Goal: Transaction & Acquisition: Purchase product/service

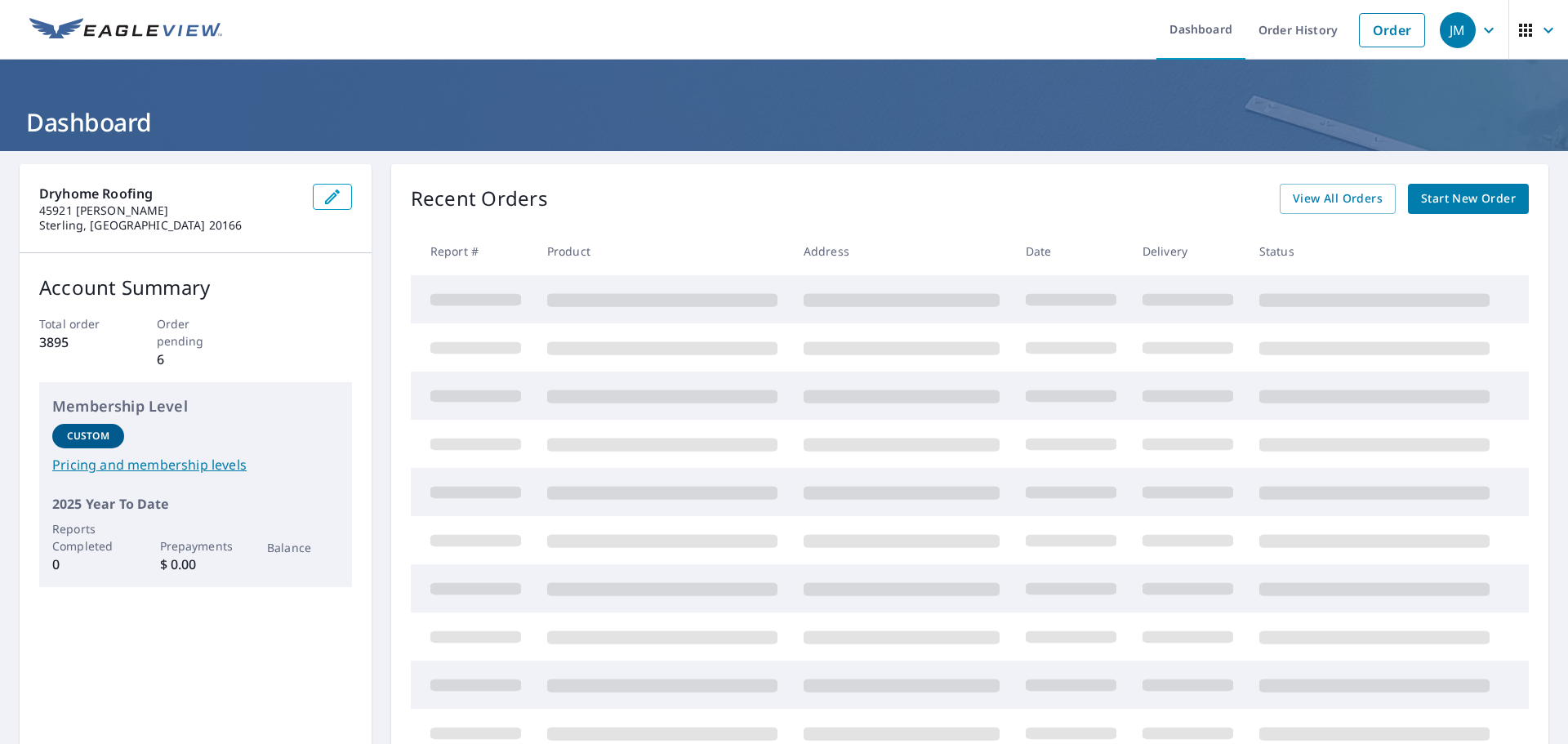
click at [1451, 188] on link "Start New Order" at bounding box center [1468, 199] width 120 height 31
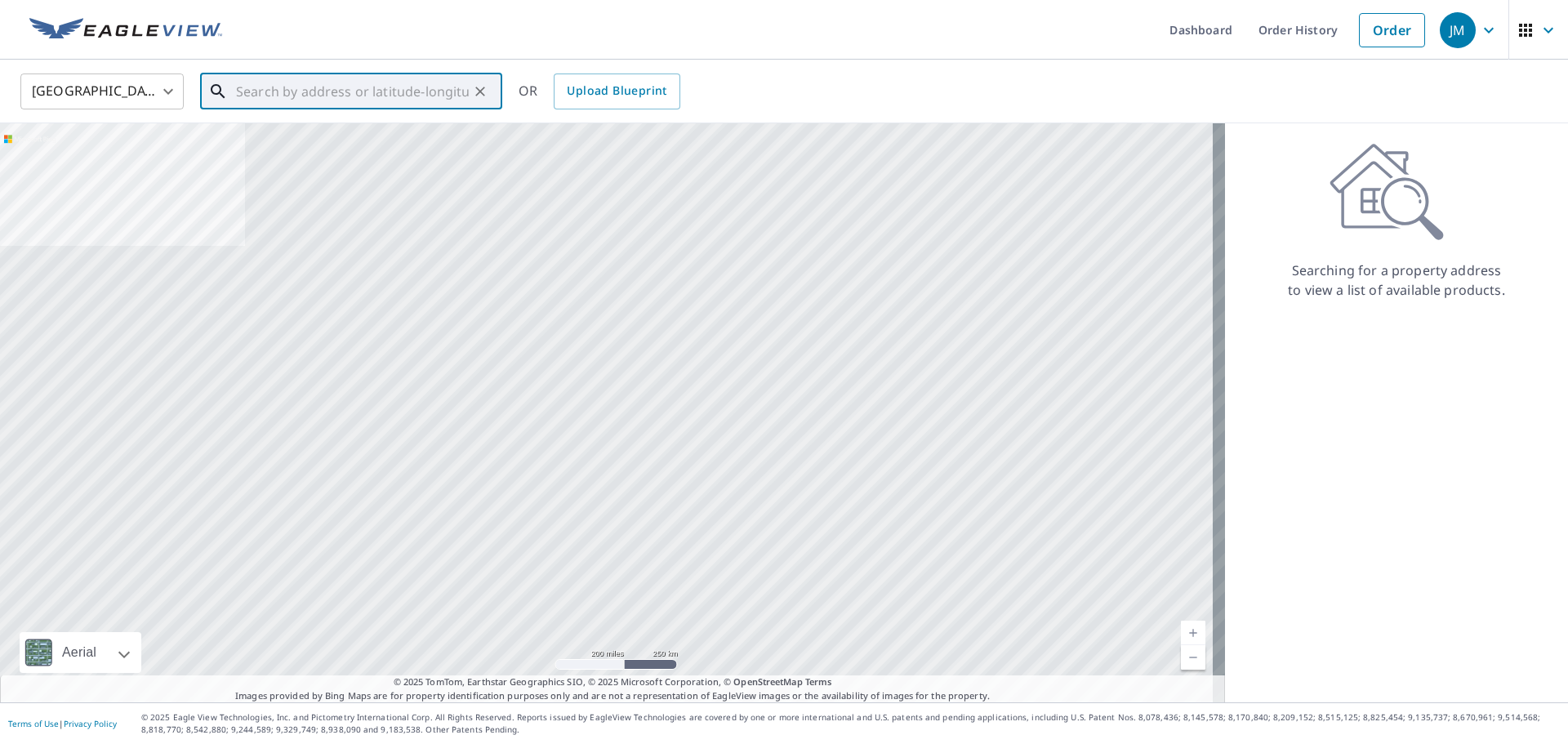
click at [373, 96] on input "text" at bounding box center [352, 91] width 233 height 46
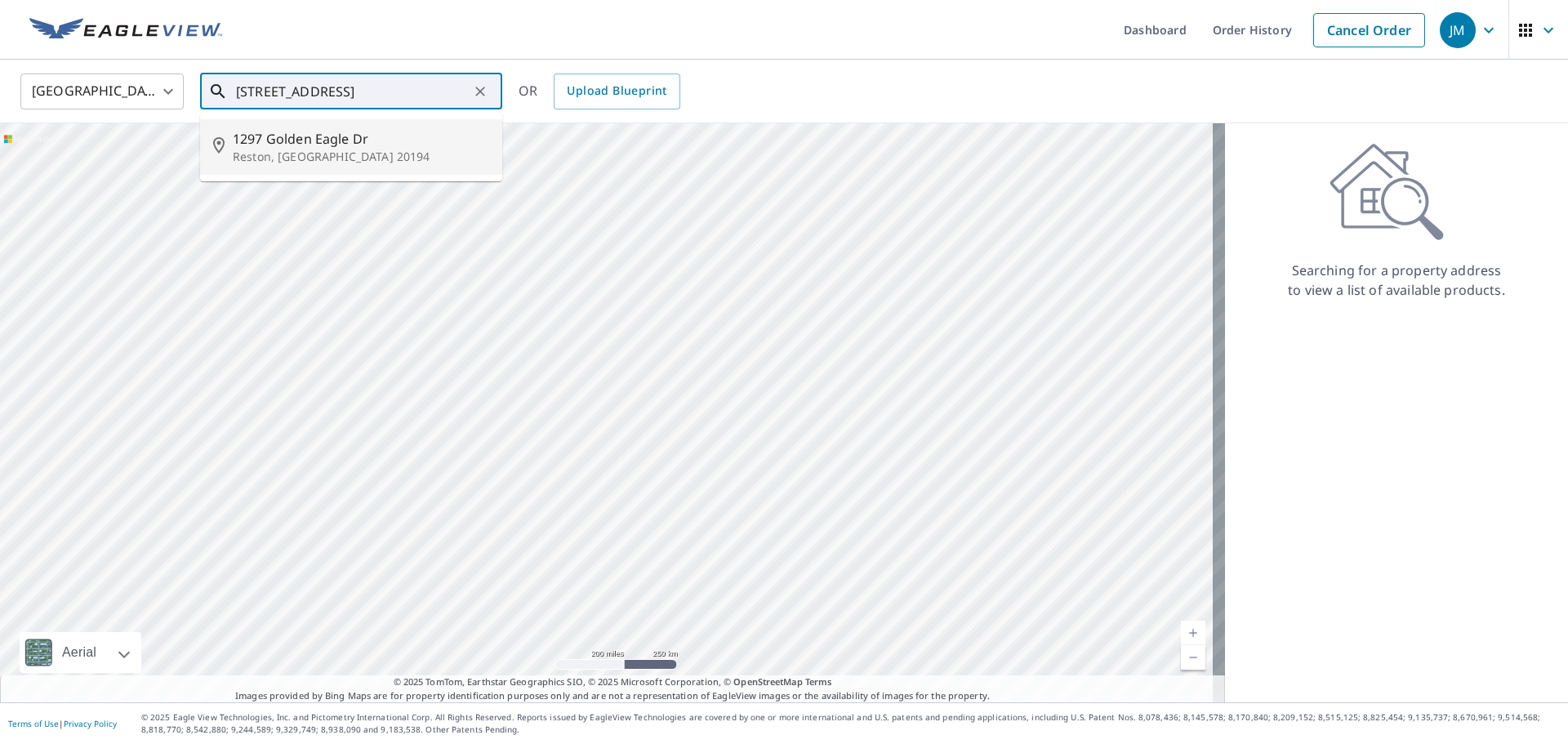
click at [367, 142] on span "1297 Golden Eagle Dr" at bounding box center [361, 139] width 256 height 20
type input "[STREET_ADDRESS][PERSON_NAME]"
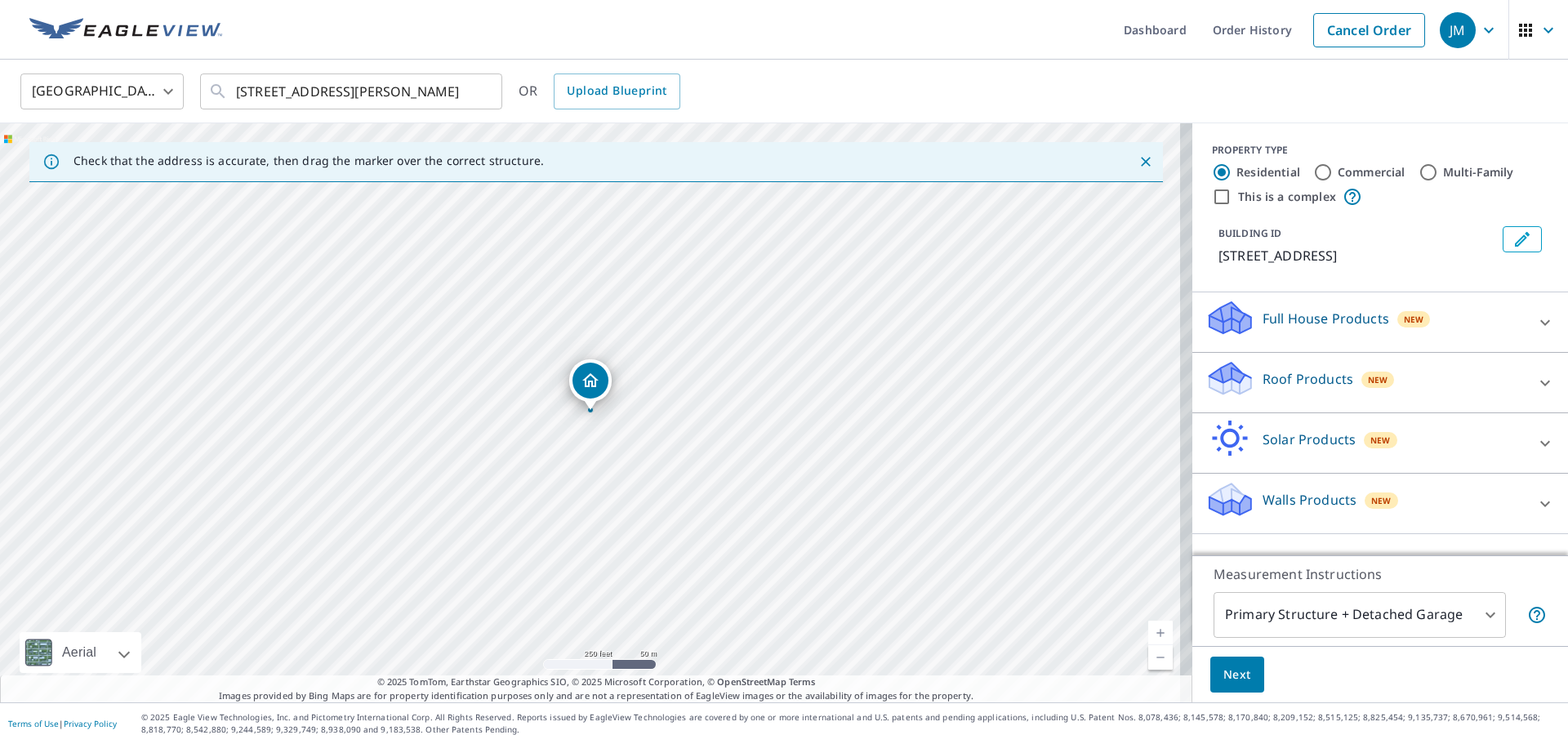
click at [1294, 381] on p "Roof Products" at bounding box center [1307, 379] width 91 height 20
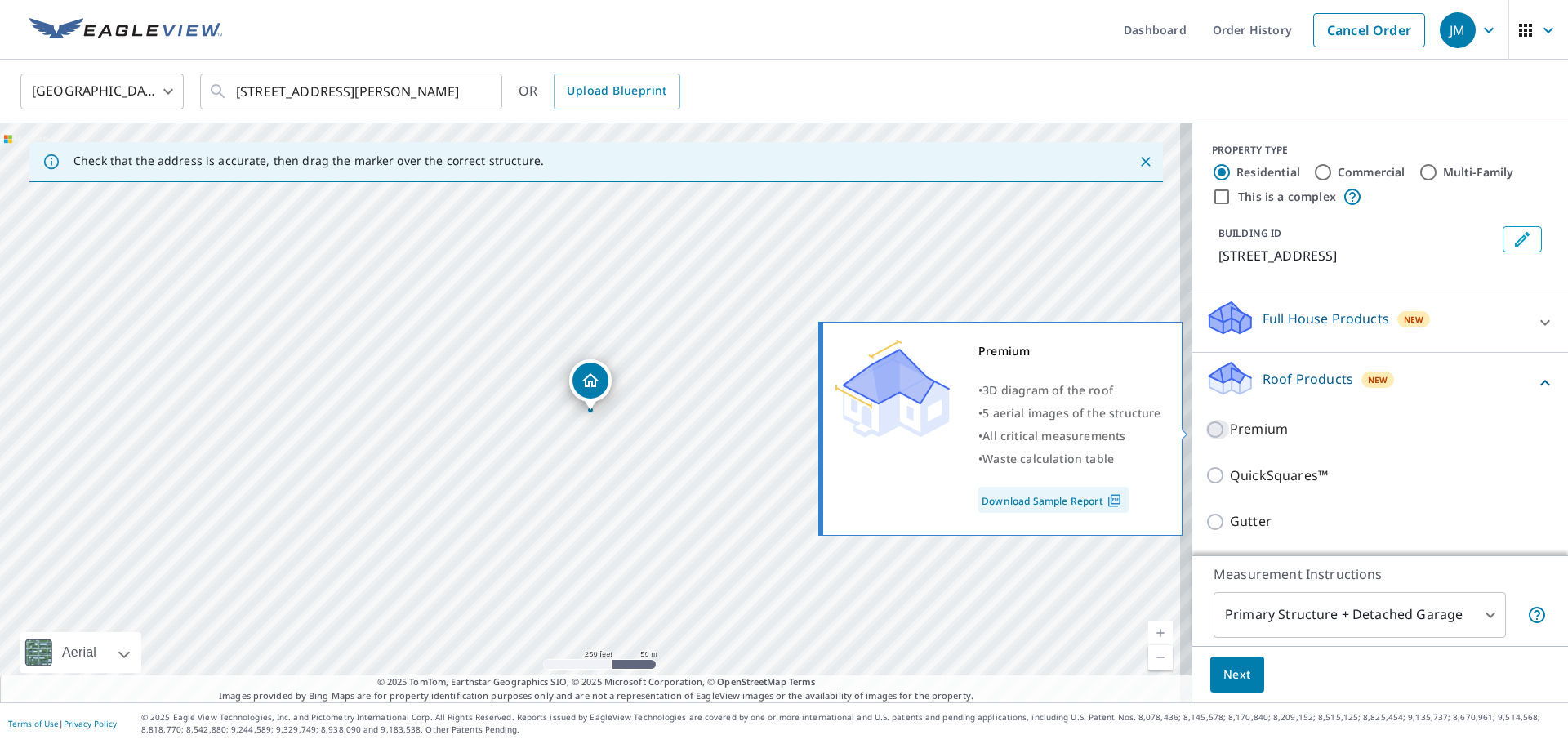
click at [1209, 427] on input "Premium" at bounding box center [1217, 430] width 24 height 20
checkbox input "true"
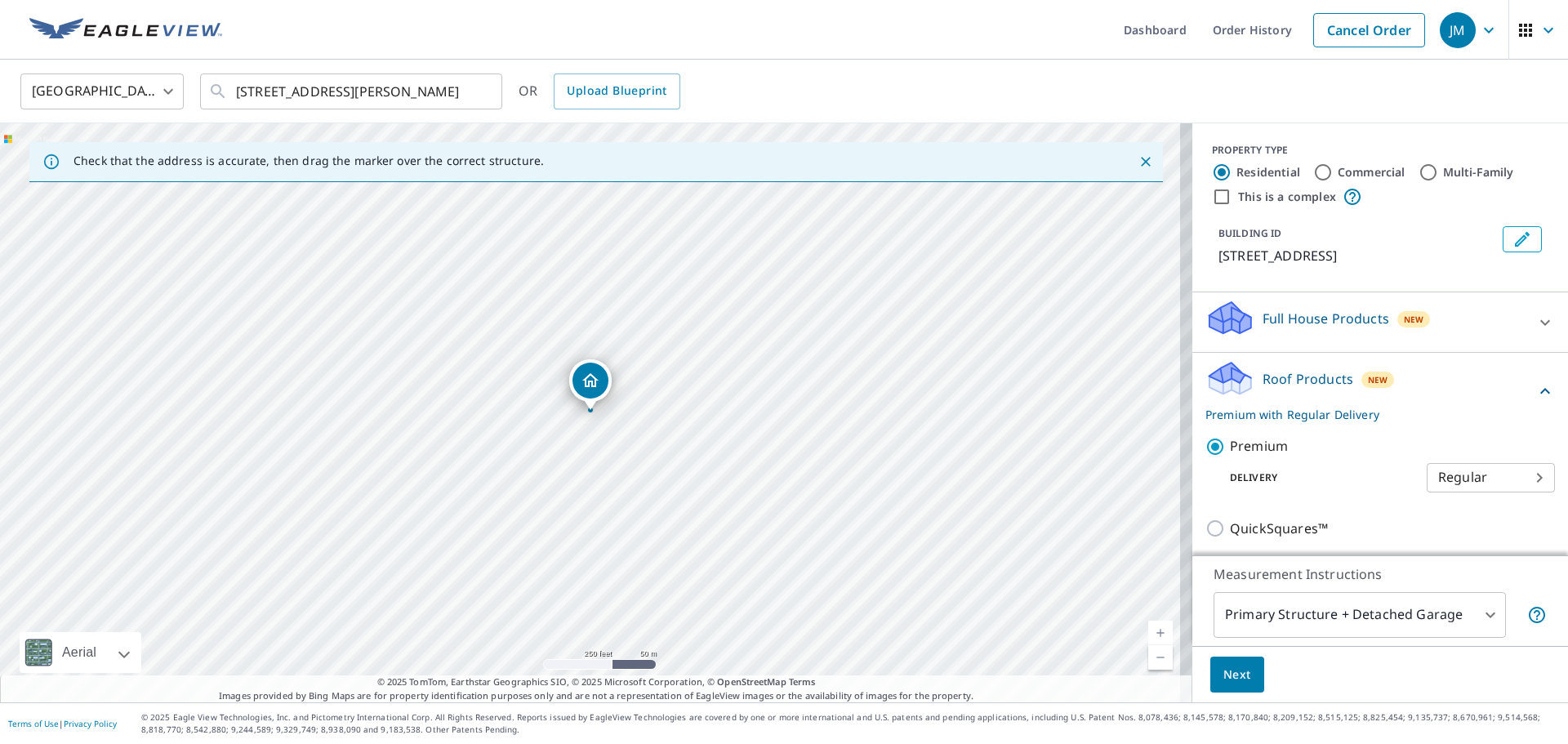
click at [1225, 678] on span "Next" at bounding box center [1237, 674] width 28 height 21
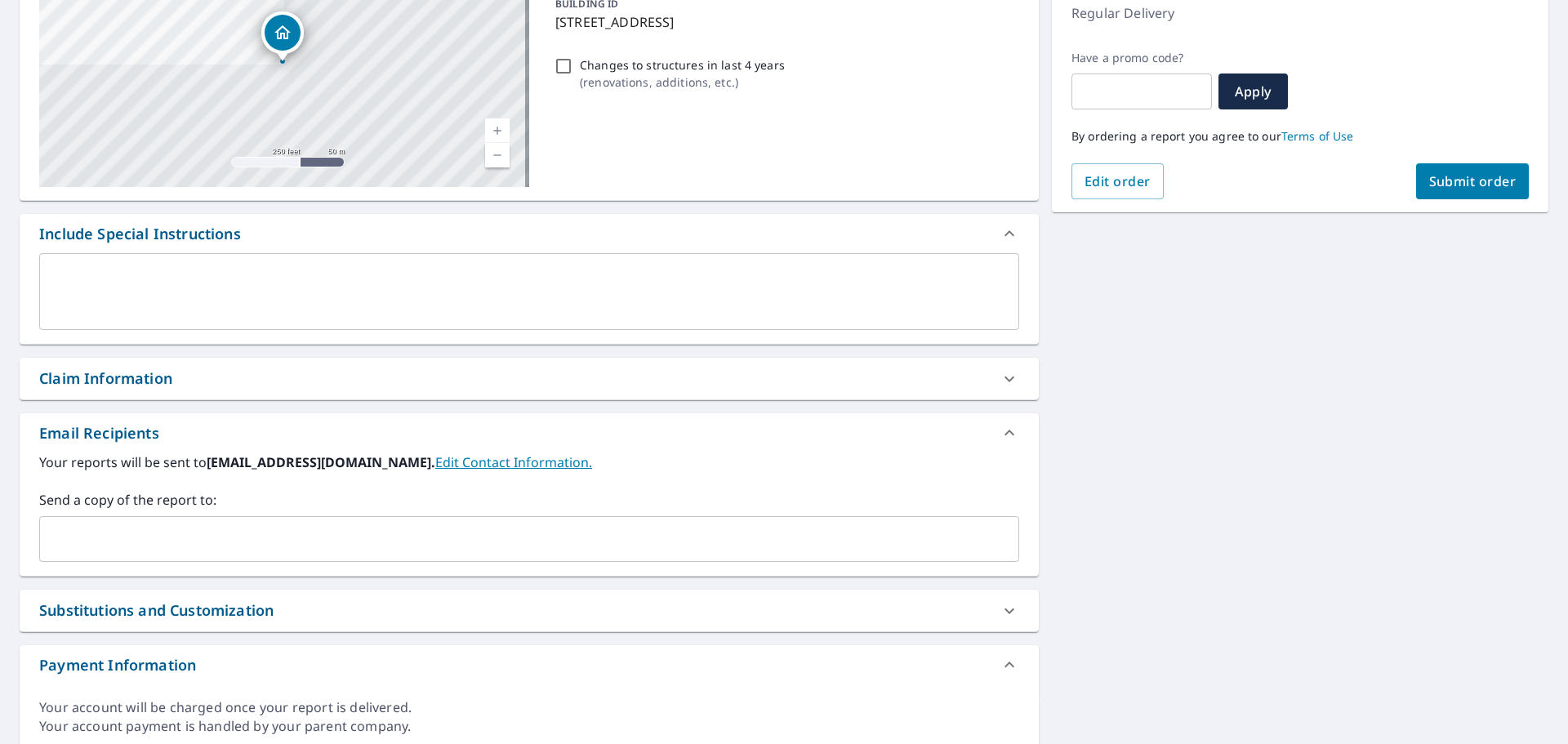
scroll to position [245, 0]
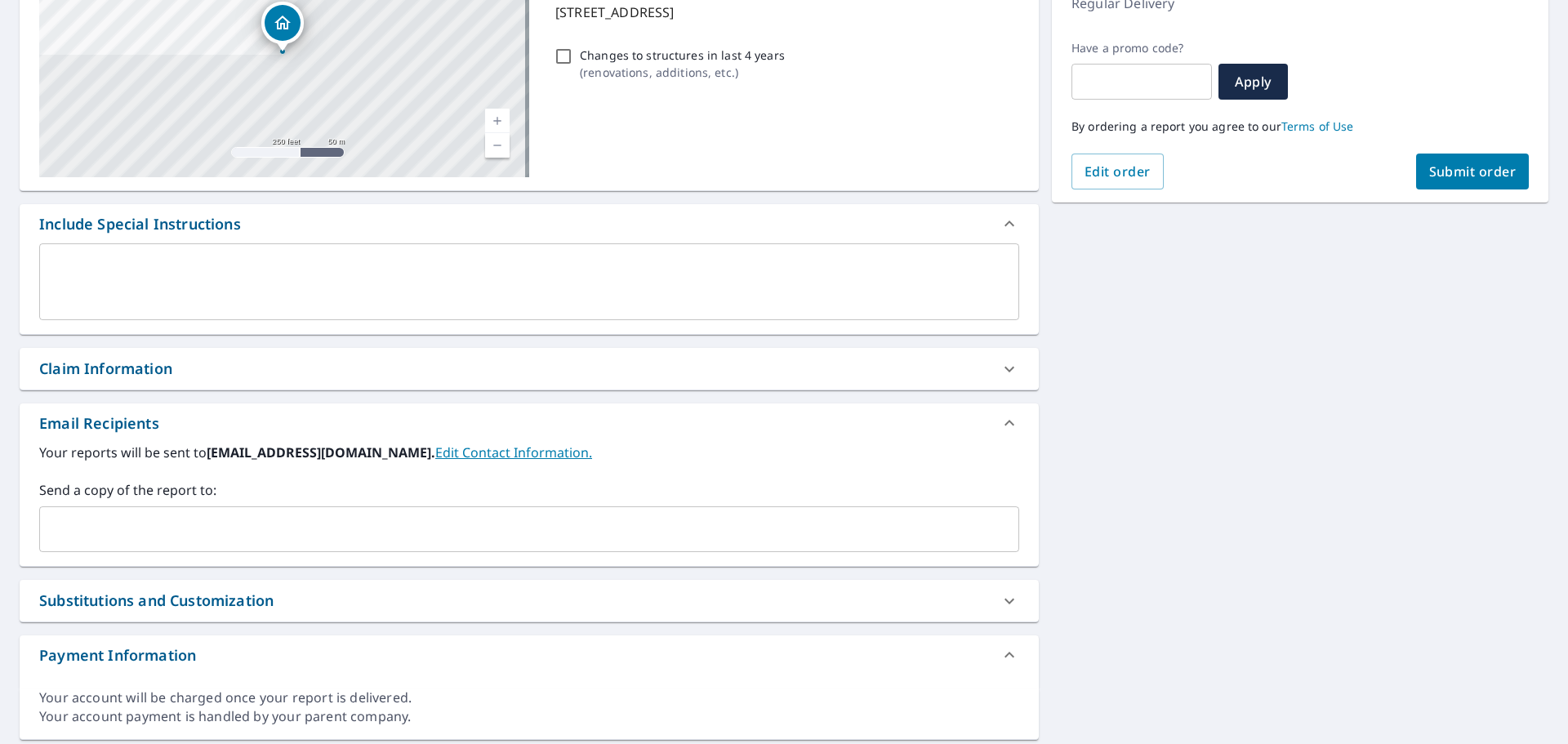
click at [120, 364] on div "Claim Information" at bounding box center [106, 368] width 133 height 22
checkbox input "true"
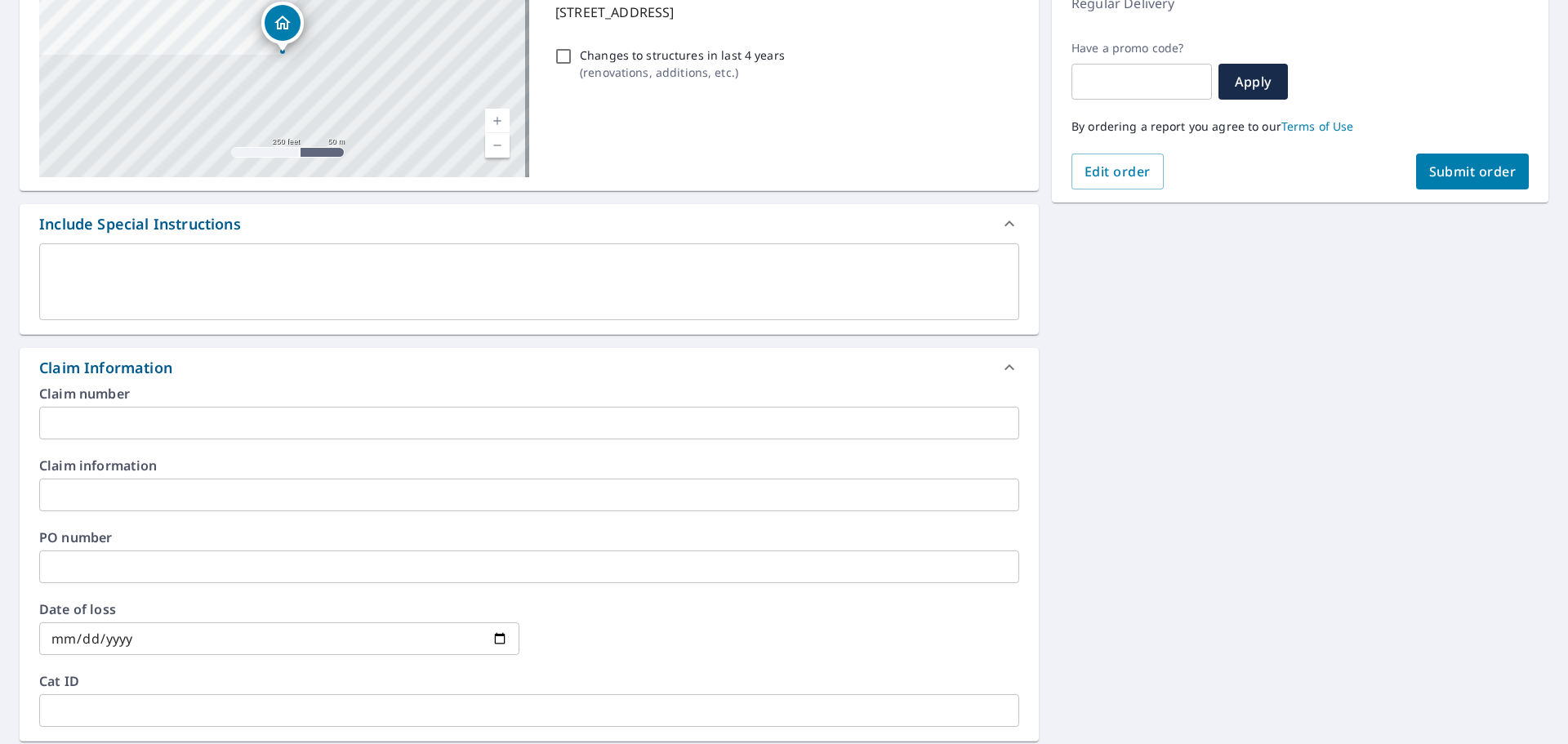
click at [150, 564] on input "text" at bounding box center [530, 566] width 980 height 32
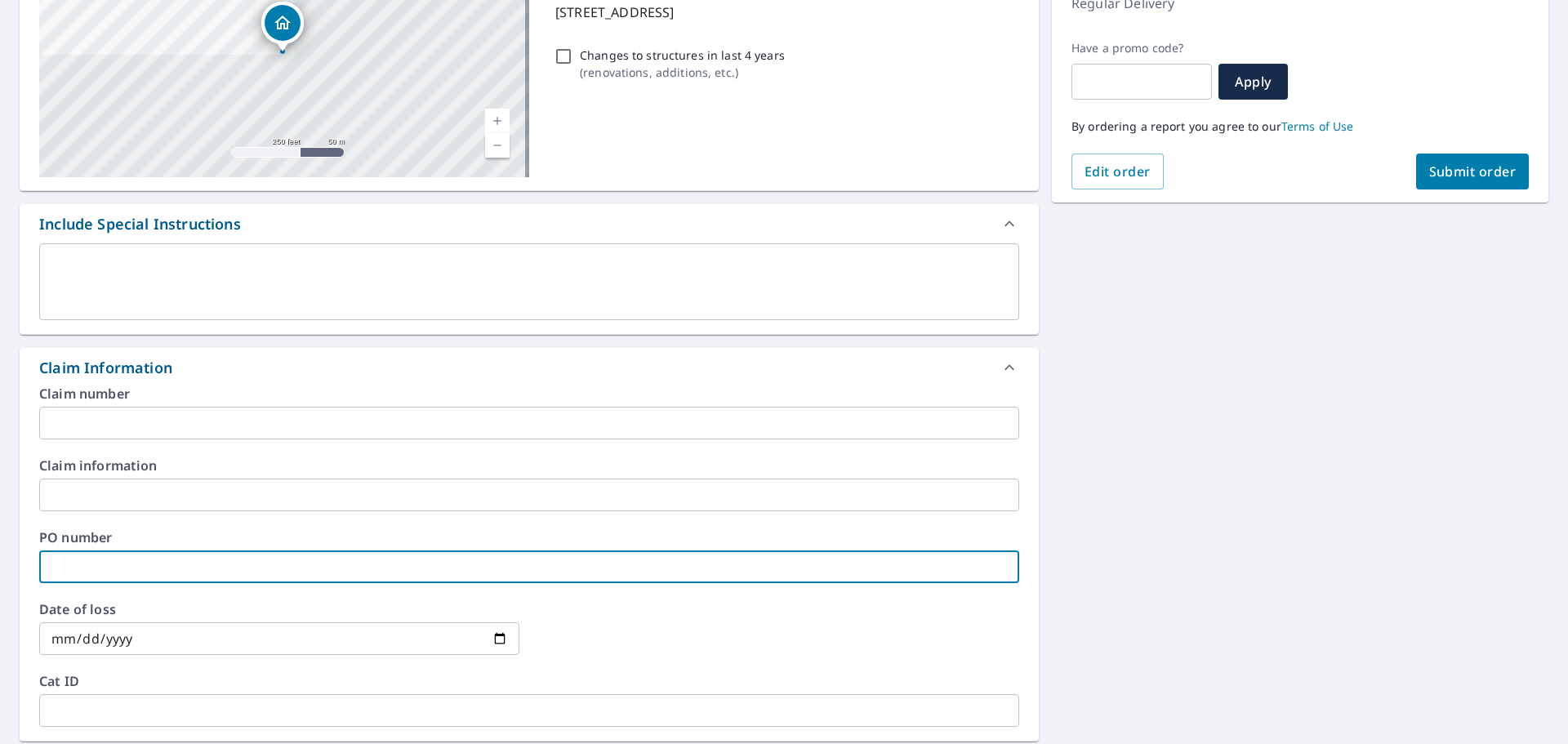
type input "K"
checkbox input "true"
type input "Ke"
checkbox input "true"
type input "[PERSON_NAME]"
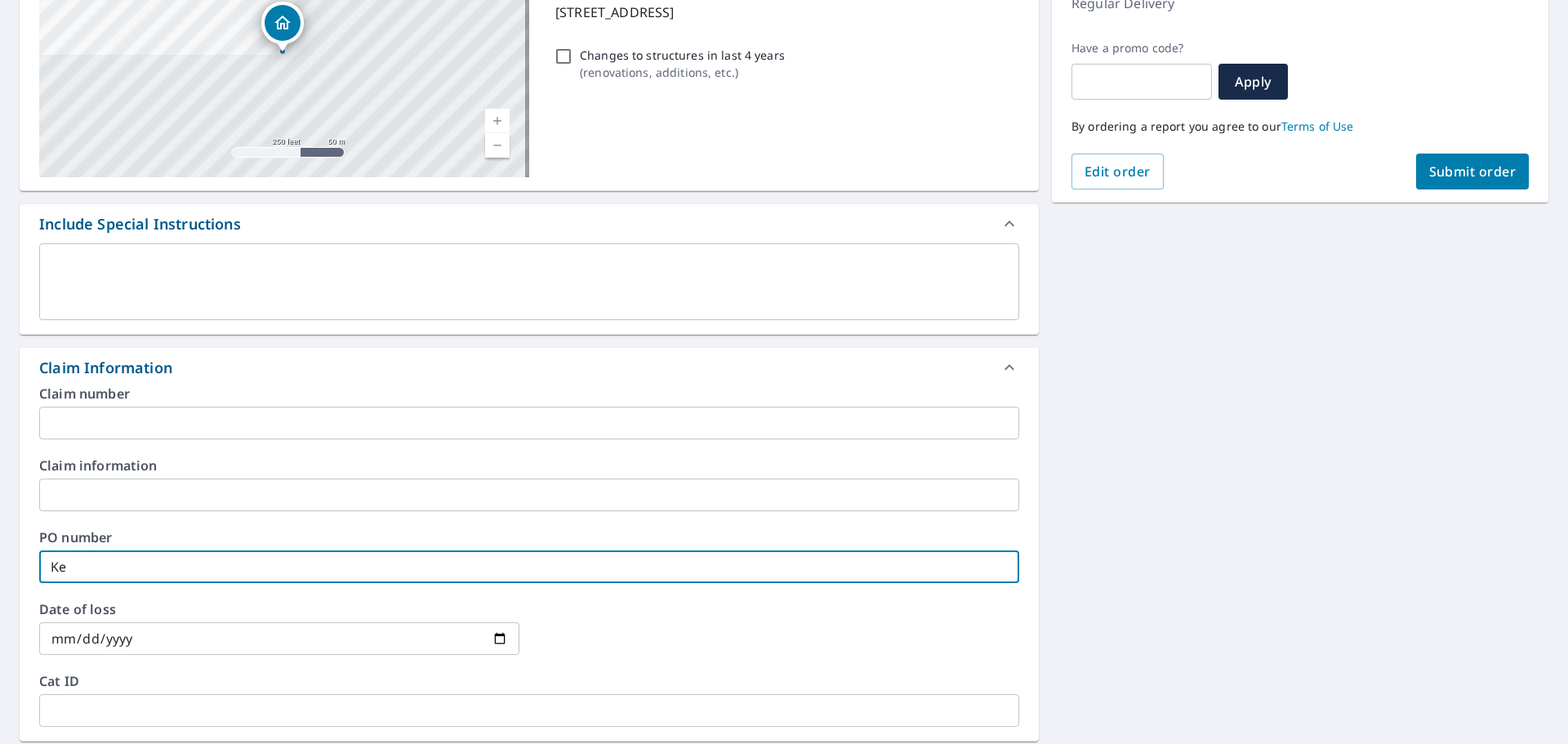
checkbox input "true"
type input "[PERSON_NAME]"
checkbox input "true"
type input "Kenne"
checkbox input "true"
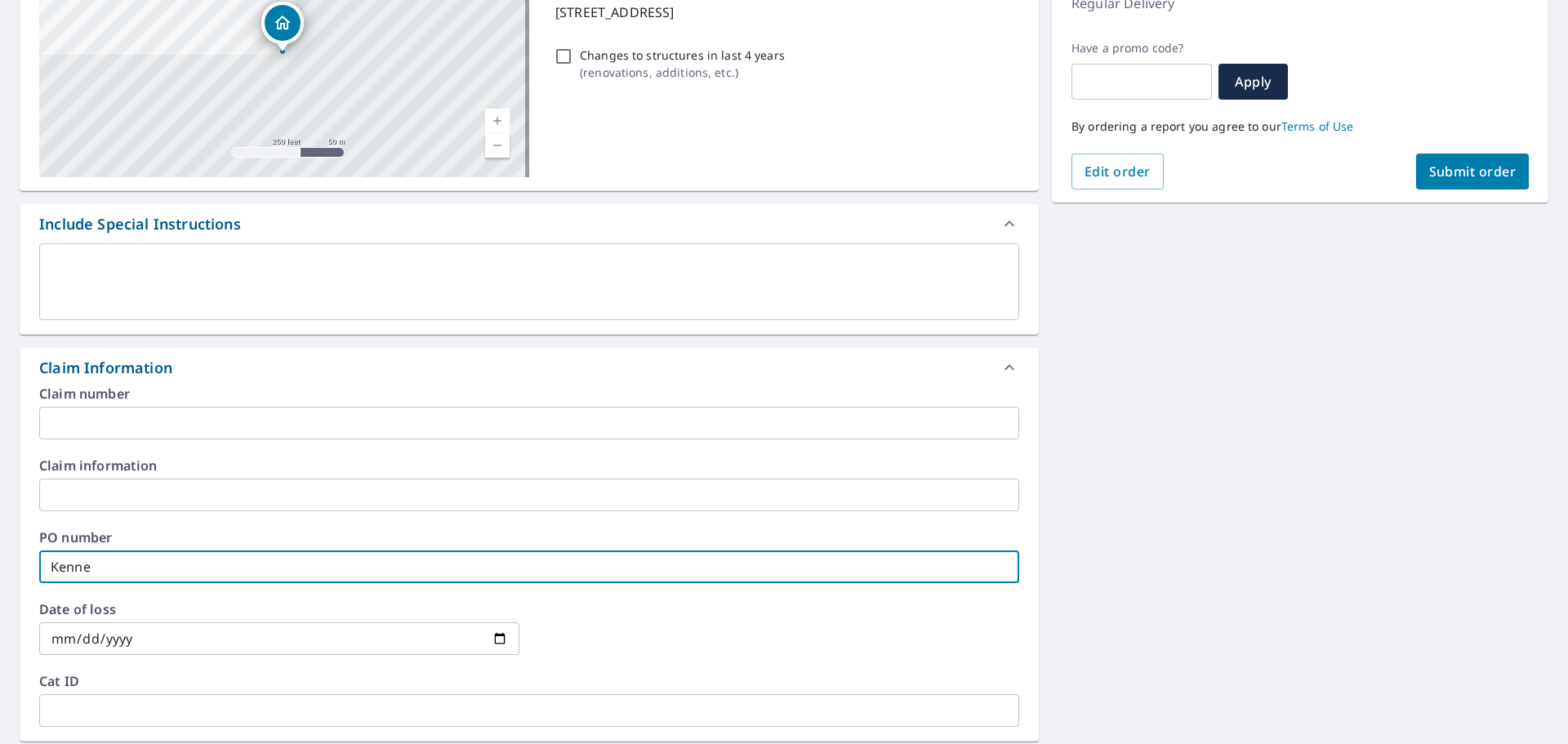
type input "[PERSON_NAME]"
checkbox input "true"
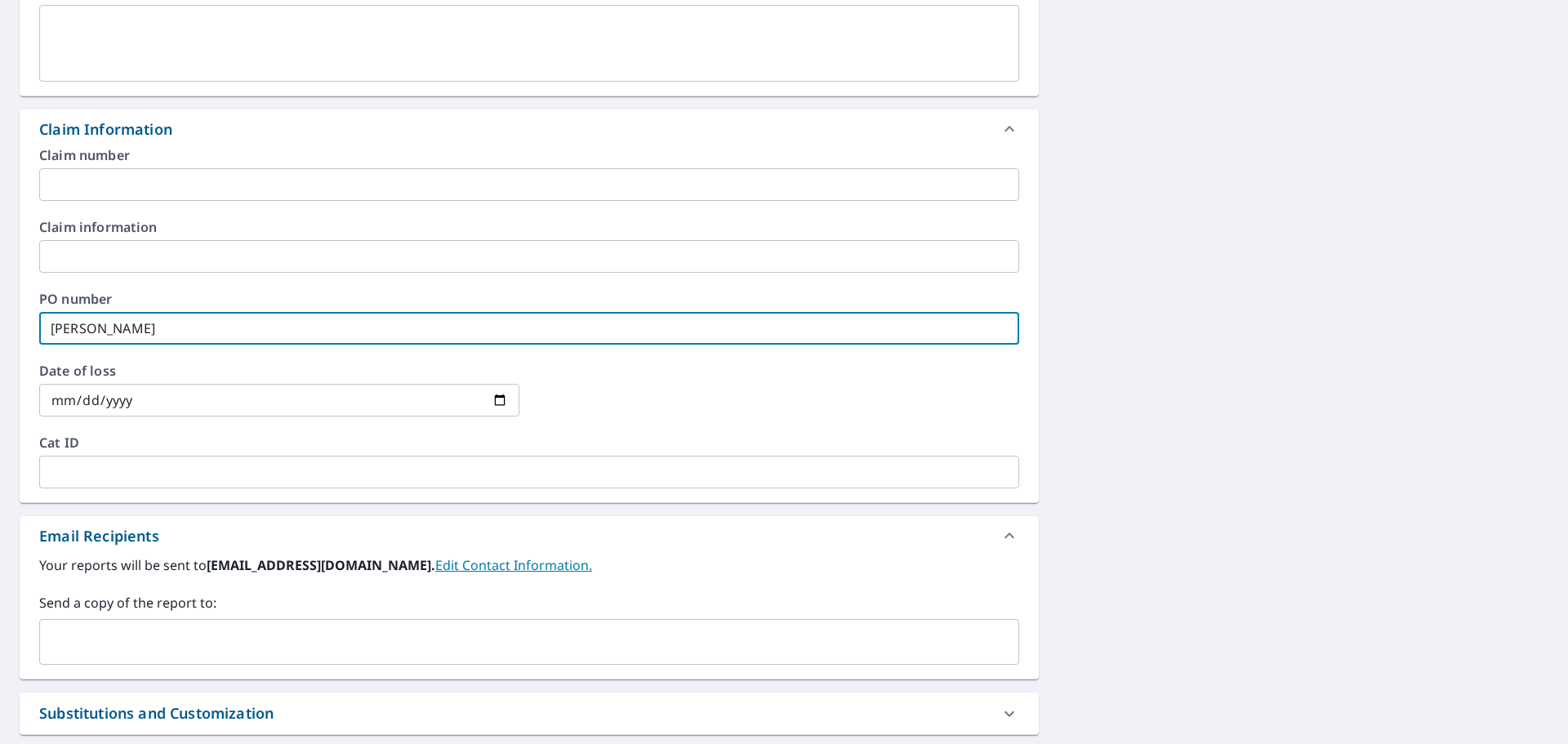
scroll to position [490, 0]
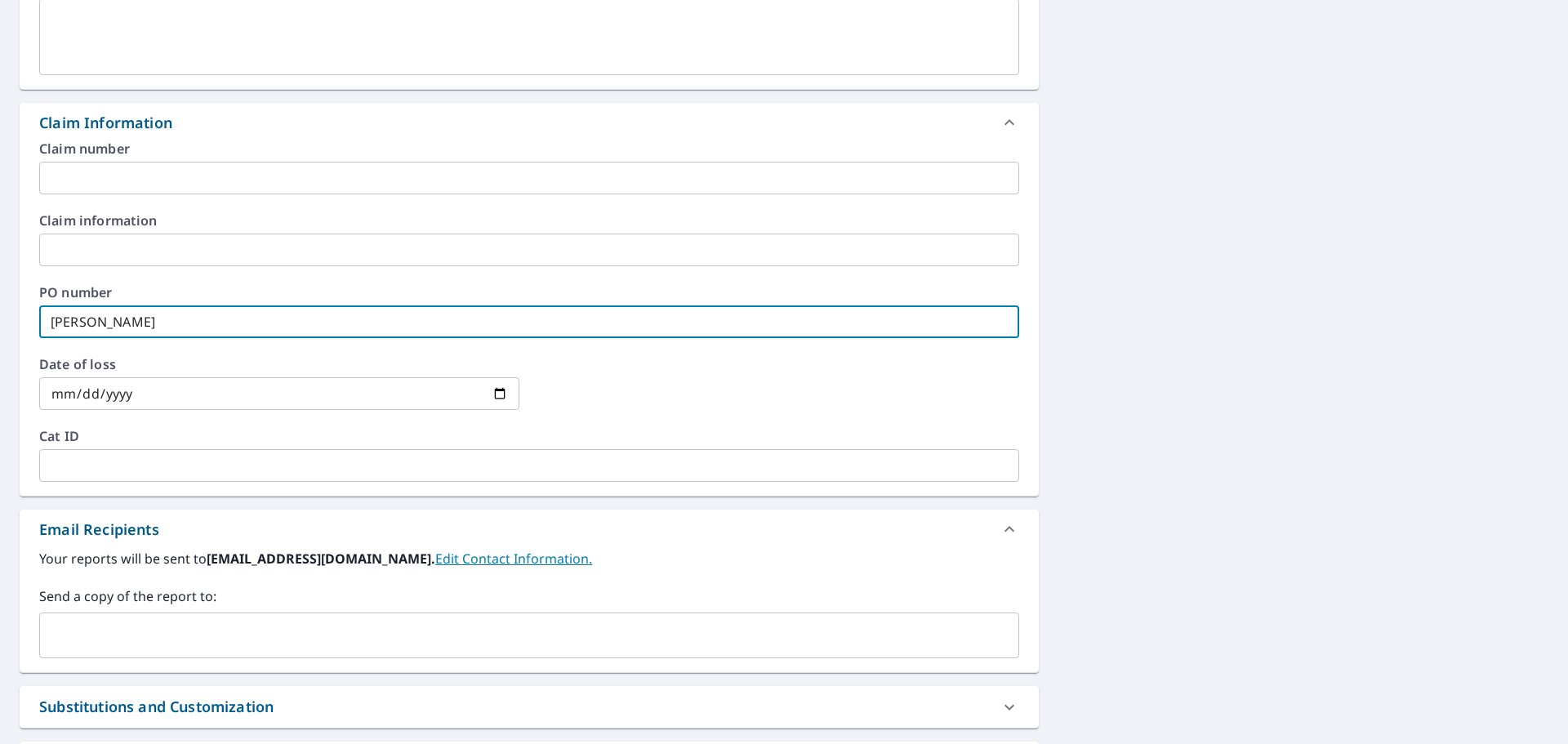
type input "[PERSON_NAME]"
click at [168, 648] on input "text" at bounding box center [517, 634] width 940 height 31
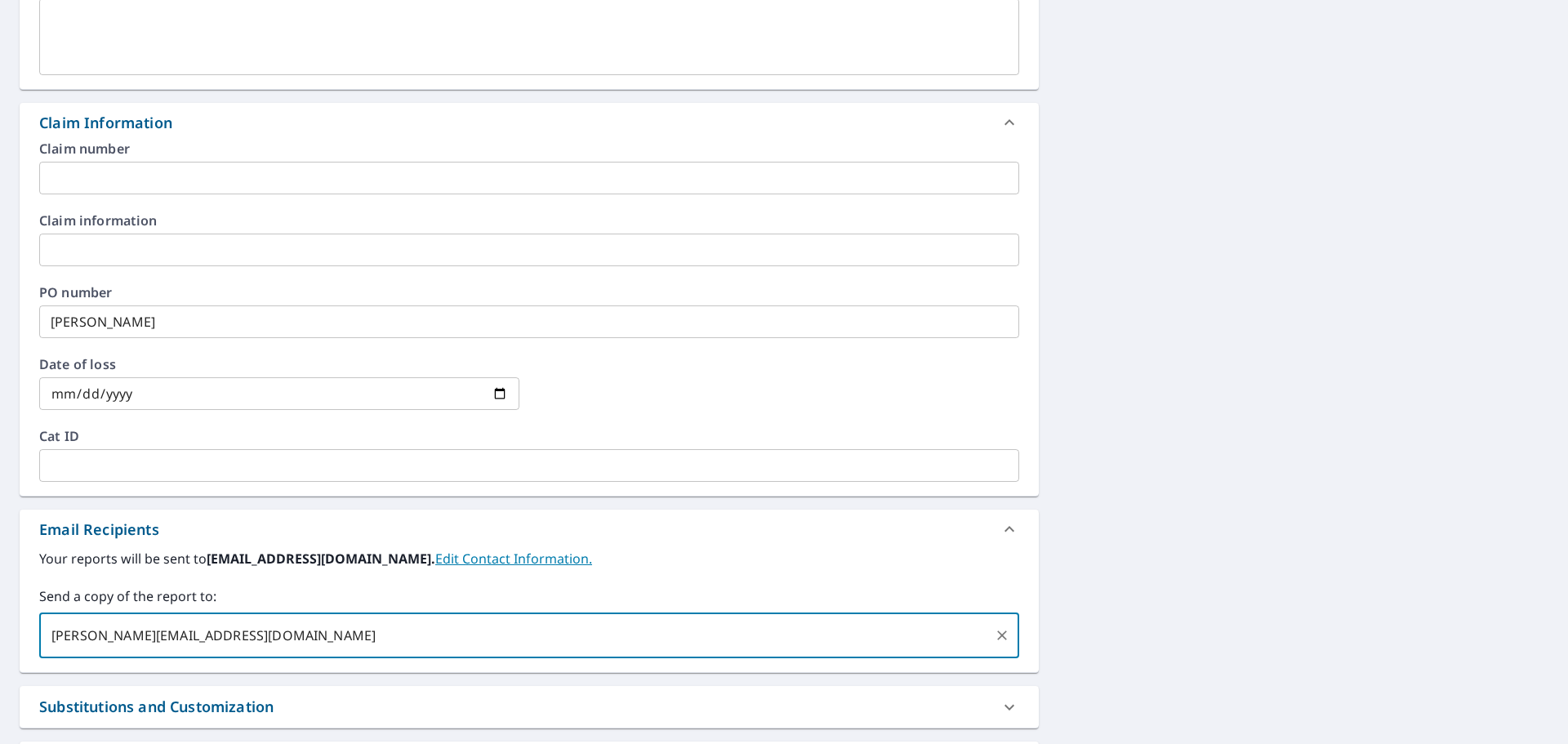
type input "[PERSON_NAME][EMAIL_ADDRESS][DOMAIN_NAME]"
checkbox input "true"
type input "[PERSON_NAME][EMAIL_ADDRESS][DOMAIN_NAME]"
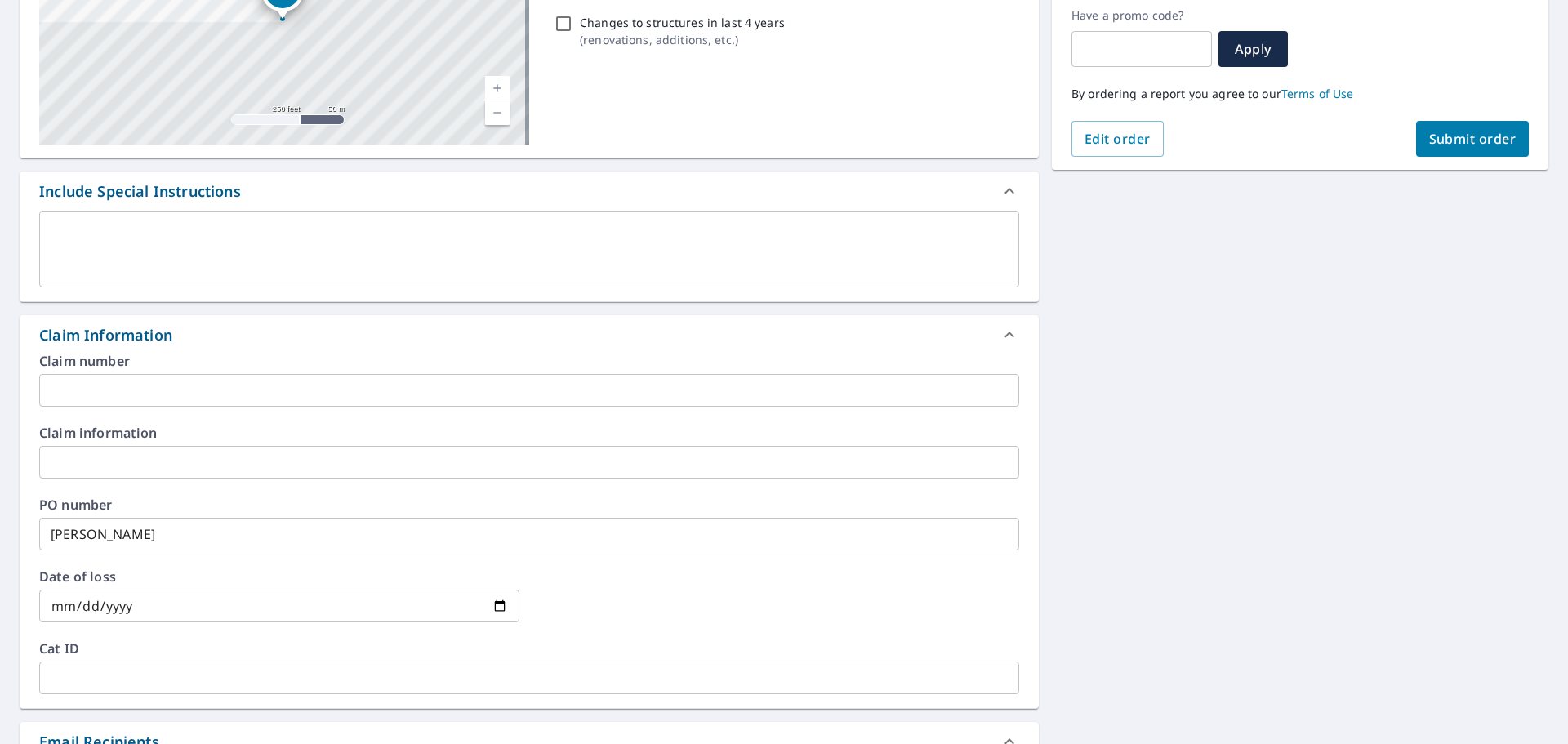
scroll to position [156, 0]
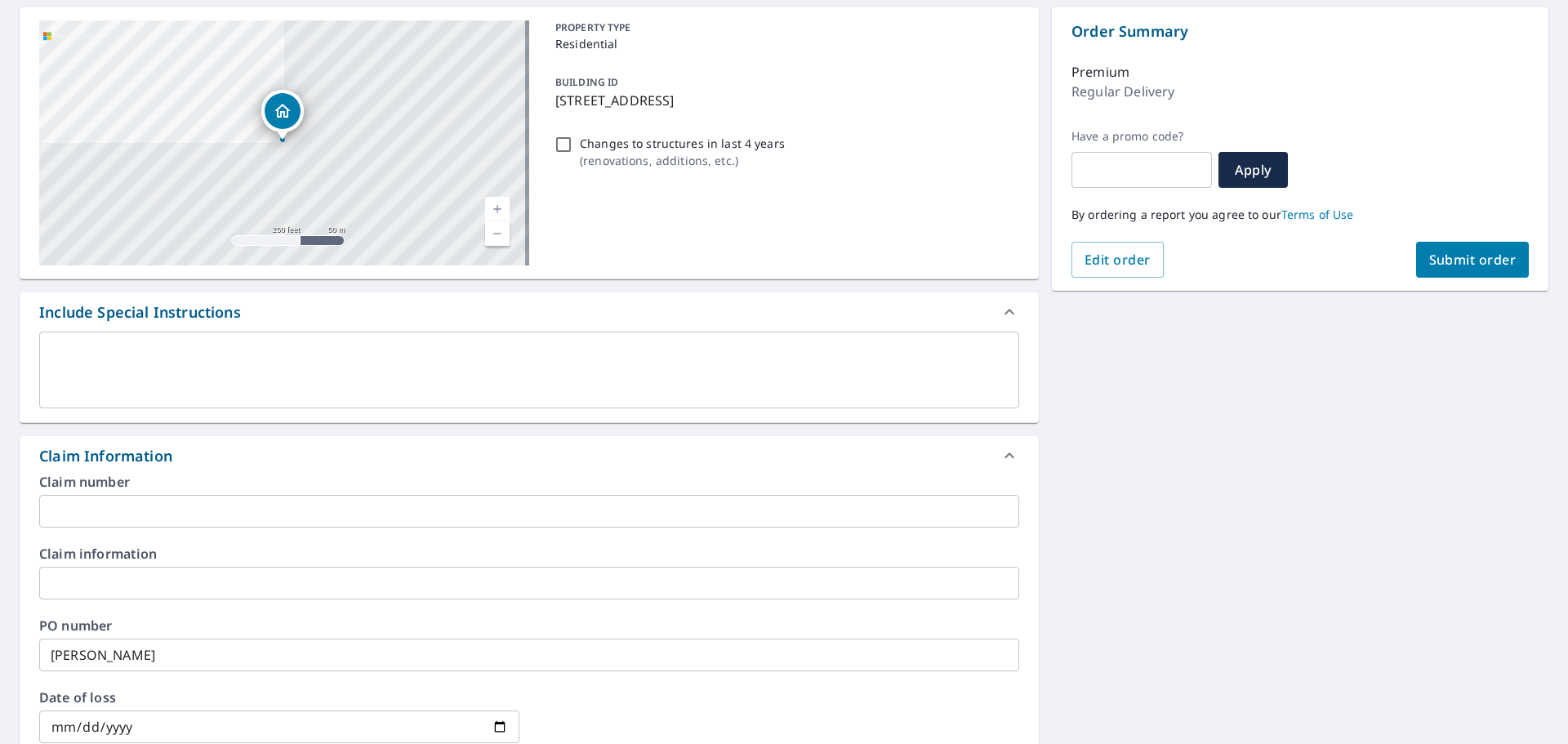
click at [1471, 270] on button "Submit order" at bounding box center [1473, 260] width 113 height 36
checkbox input "true"
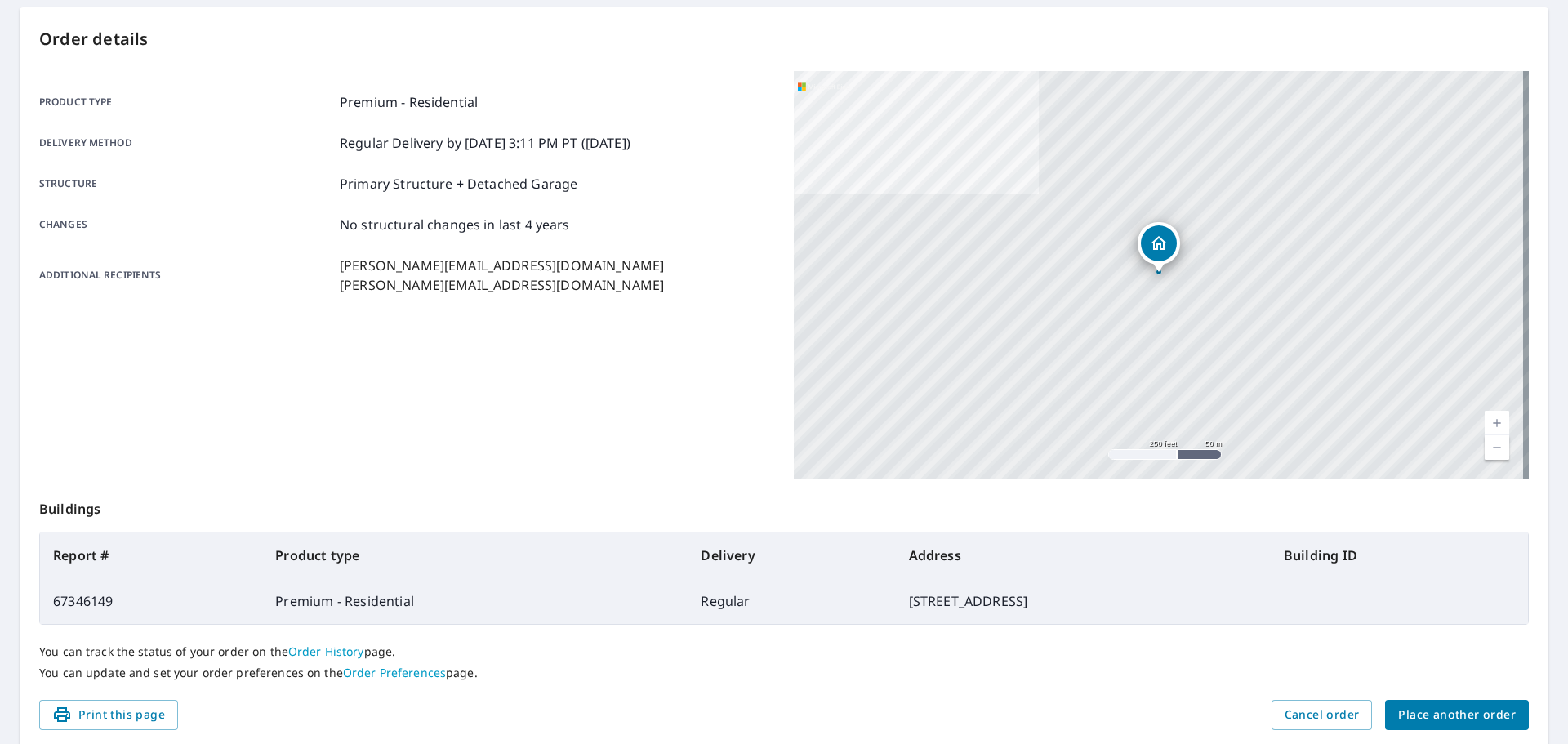
click at [1423, 717] on span "Place another order" at bounding box center [1457, 714] width 118 height 21
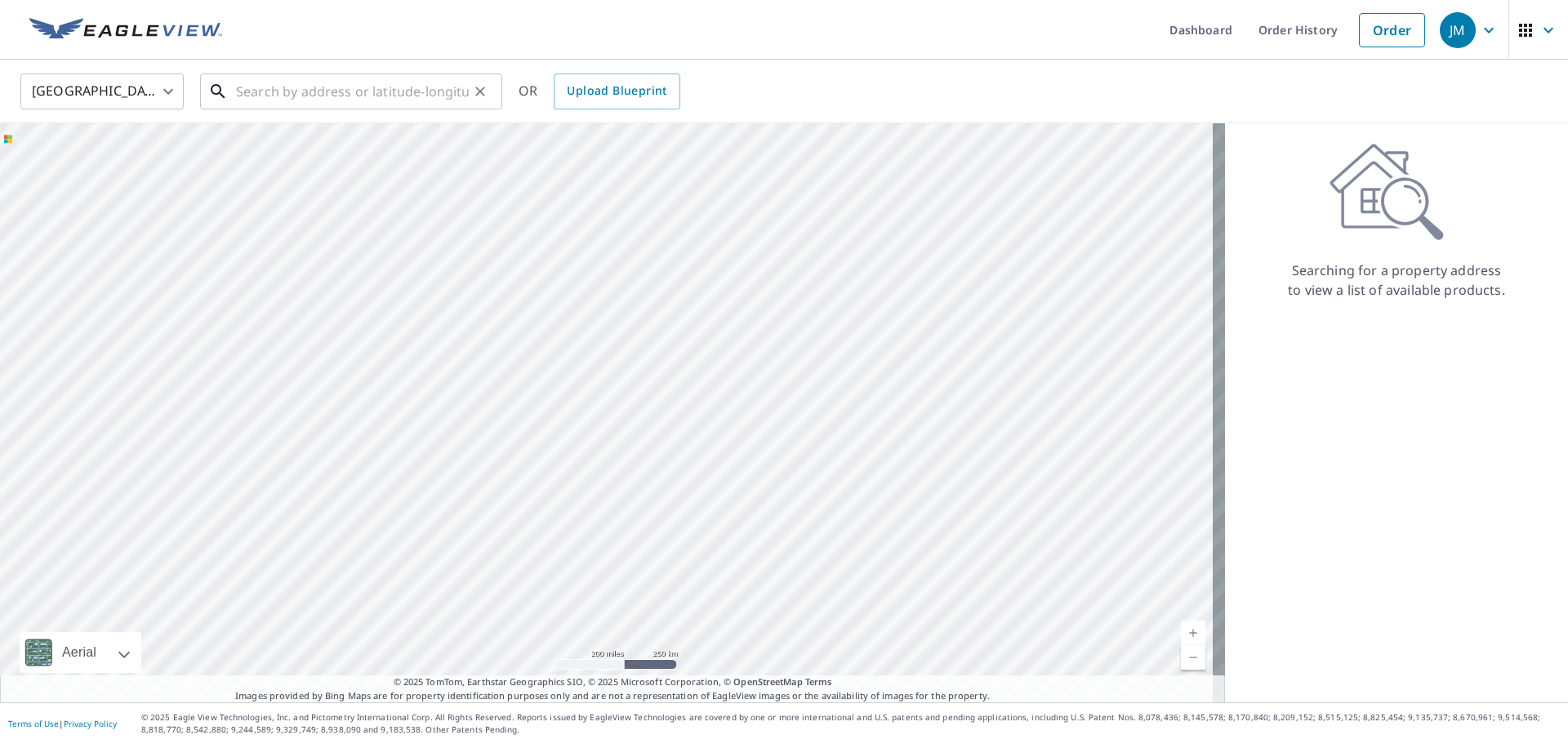
click at [423, 93] on input "text" at bounding box center [352, 91] width 233 height 46
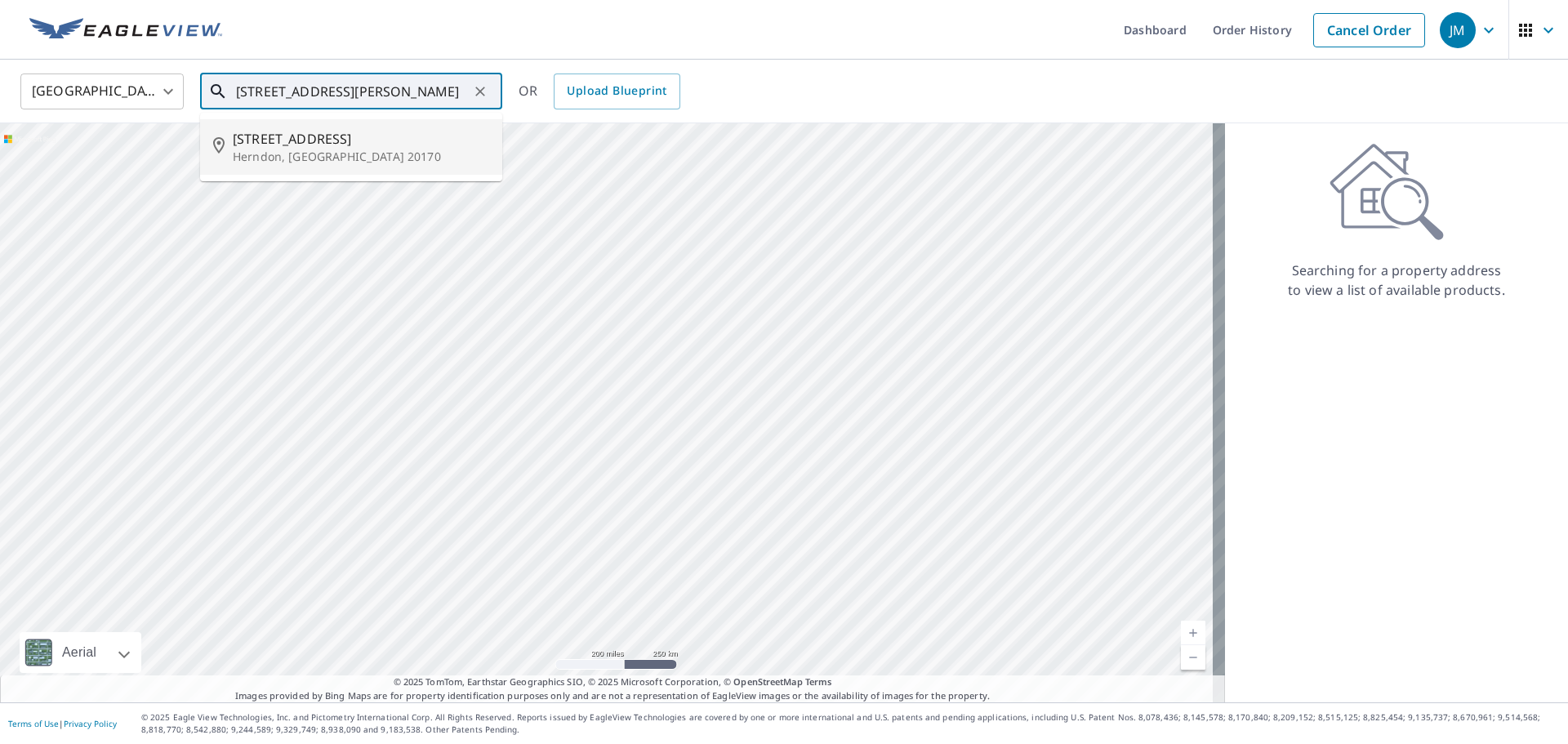
click at [334, 138] on span "[STREET_ADDRESS]" at bounding box center [361, 139] width 256 height 20
type input "[STREET_ADDRESS]"
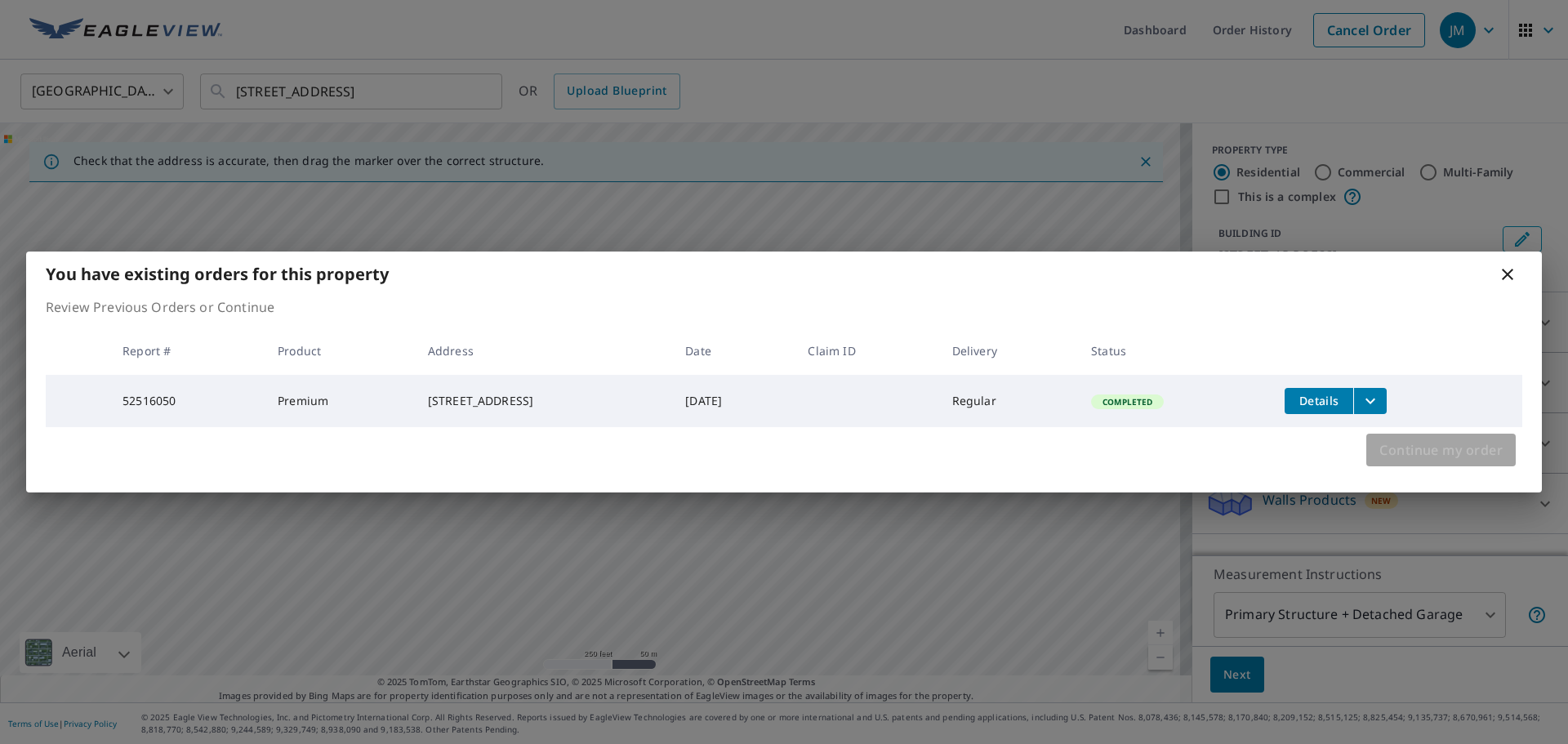
click at [1443, 457] on span "Continue my order" at bounding box center [1440, 449] width 123 height 22
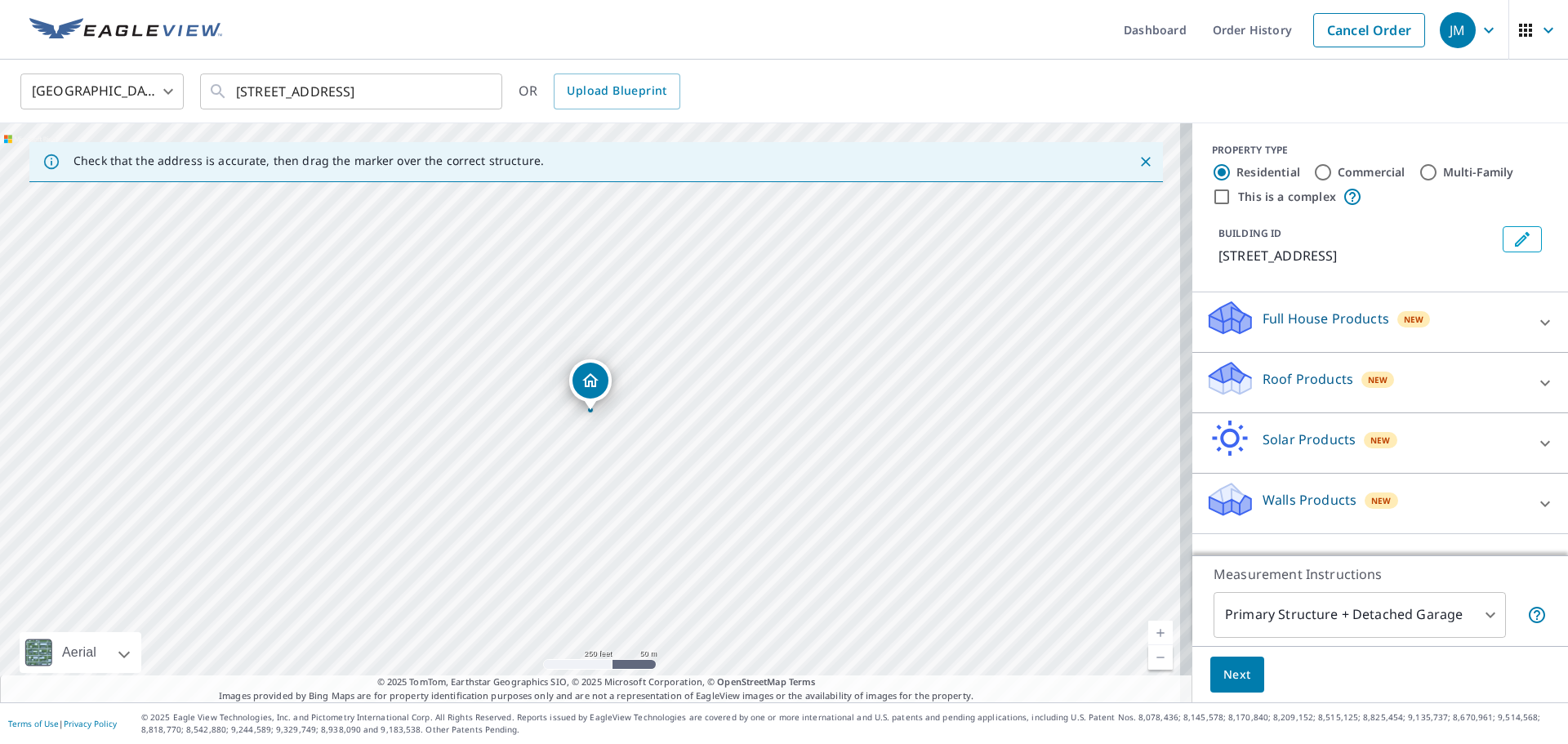
click at [1292, 377] on p "Roof Products" at bounding box center [1307, 379] width 91 height 20
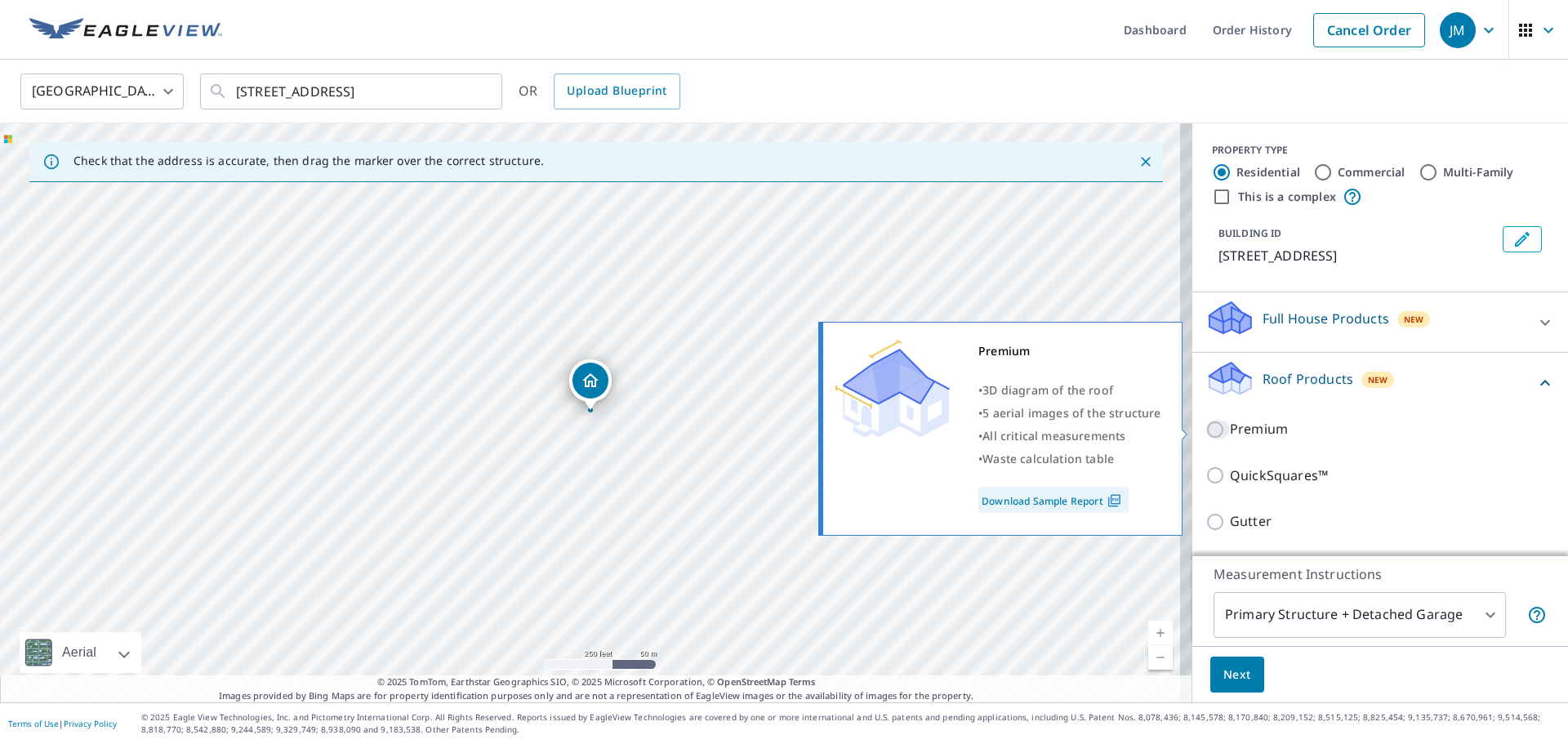
click at [1206, 430] on input "Premium" at bounding box center [1217, 430] width 24 height 20
checkbox input "true"
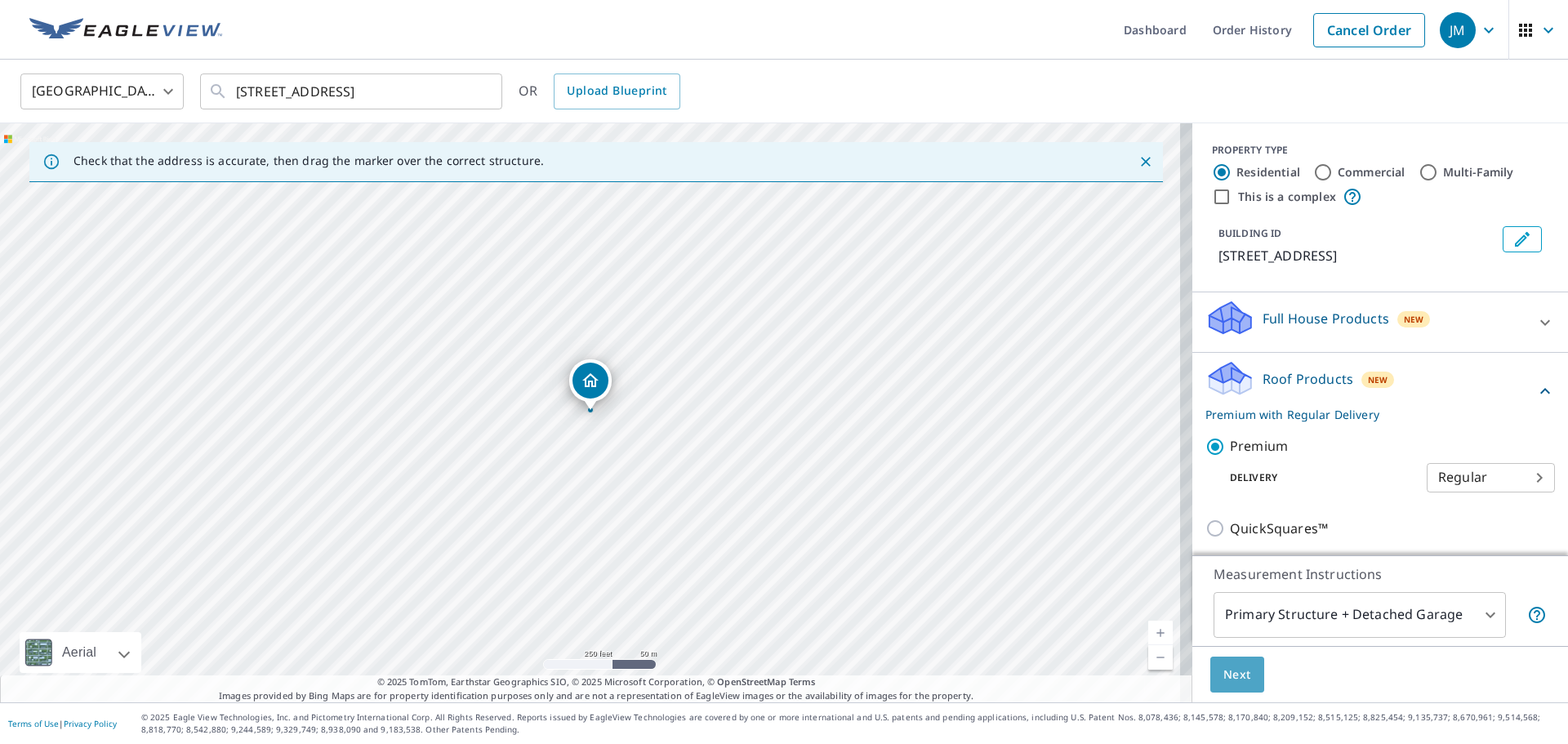
click at [1228, 673] on span "Next" at bounding box center [1237, 674] width 28 height 21
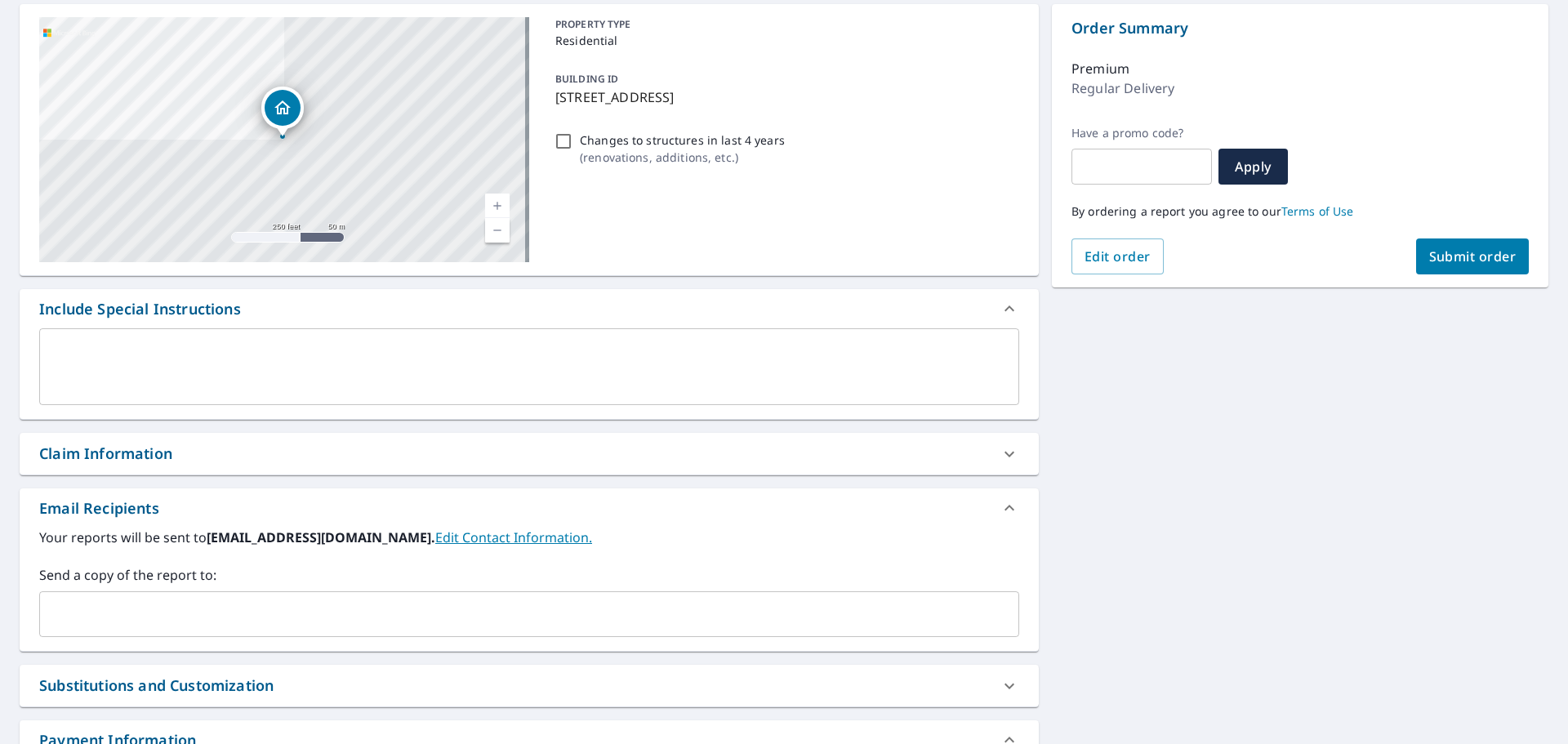
scroll to position [164, 0]
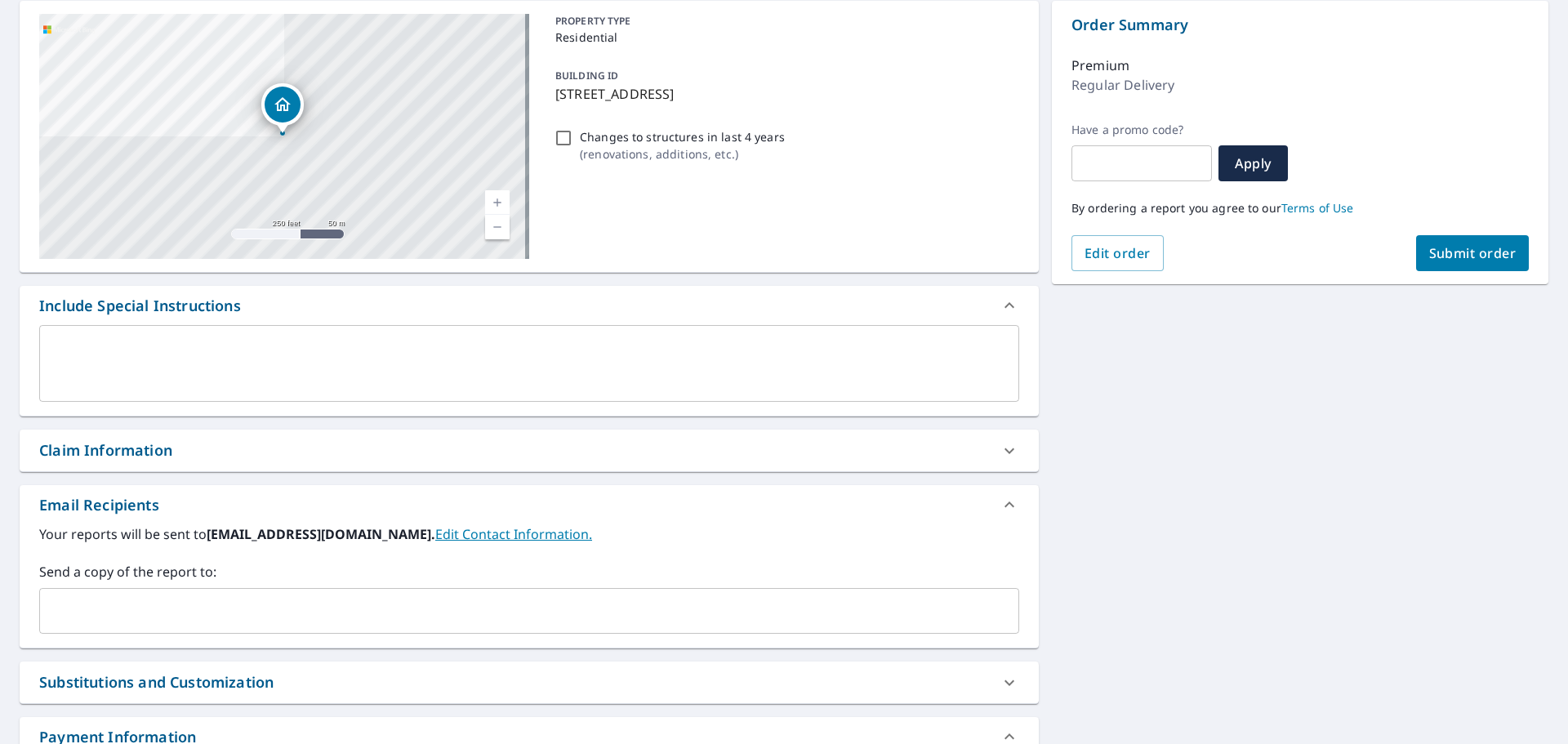
click at [253, 457] on div "Claim Information" at bounding box center [514, 450] width 950 height 22
checkbox input "true"
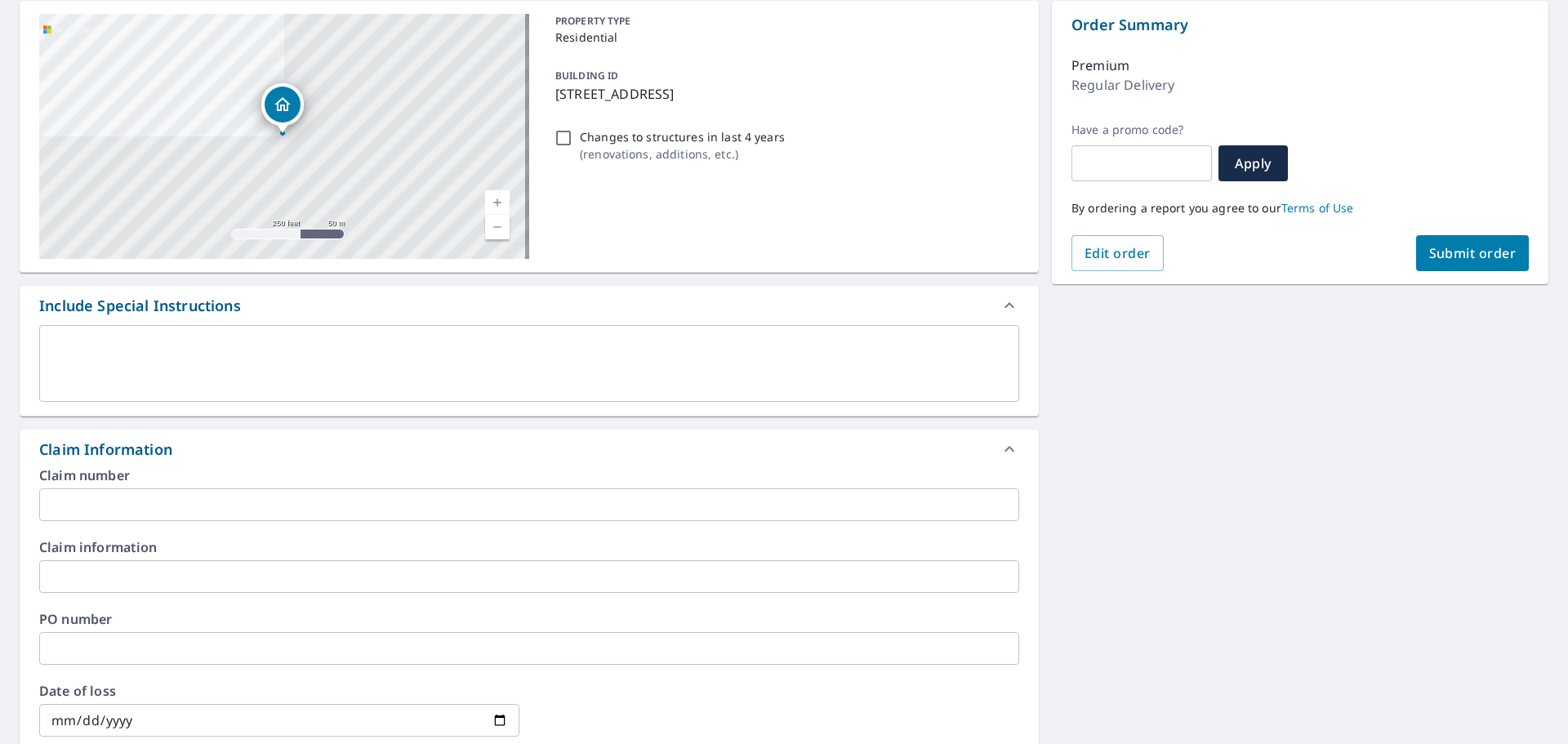
click at [86, 647] on input "text" at bounding box center [530, 648] width 980 height 32
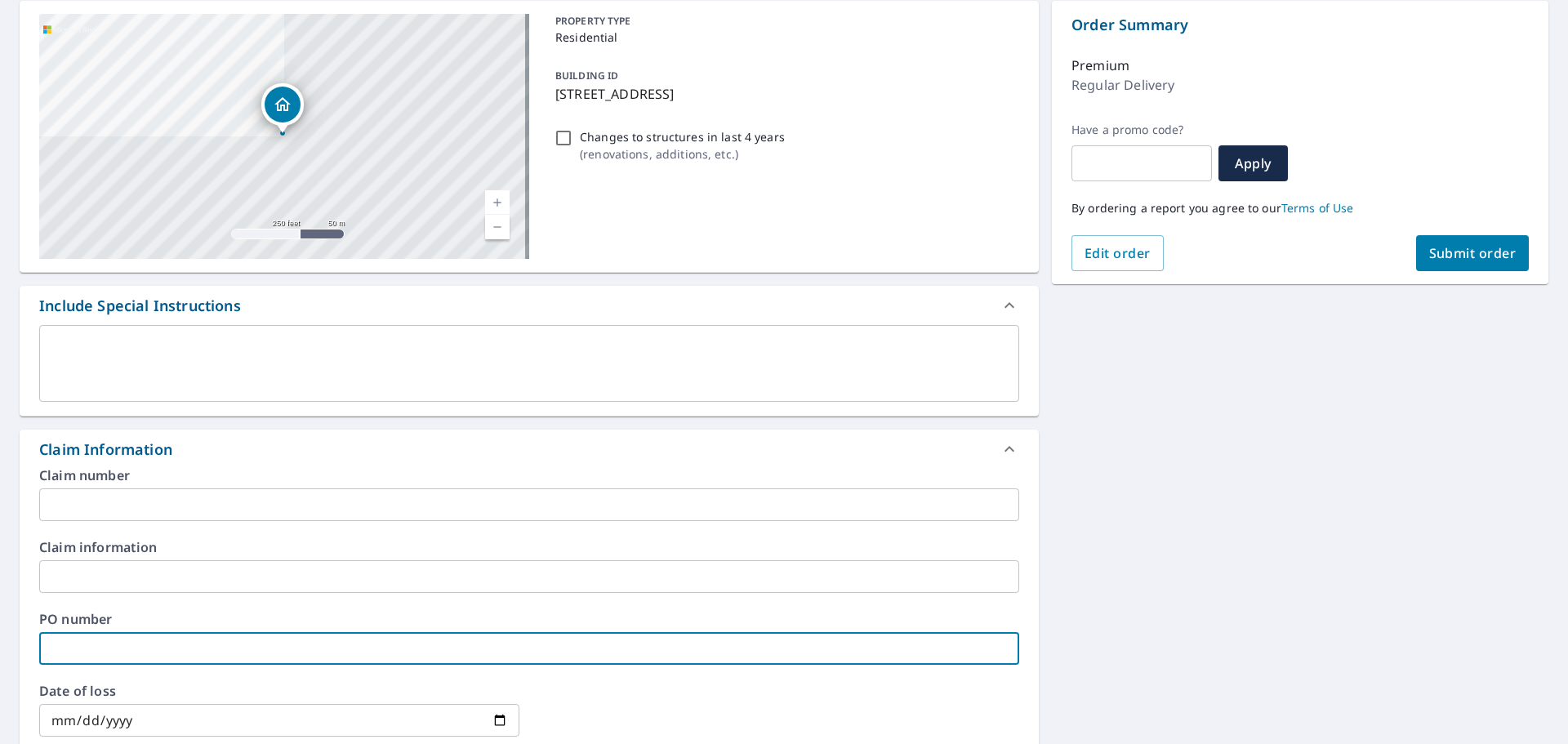
type input "B"
checkbox input "true"
type input "Br"
checkbox input "true"
type input "Bra"
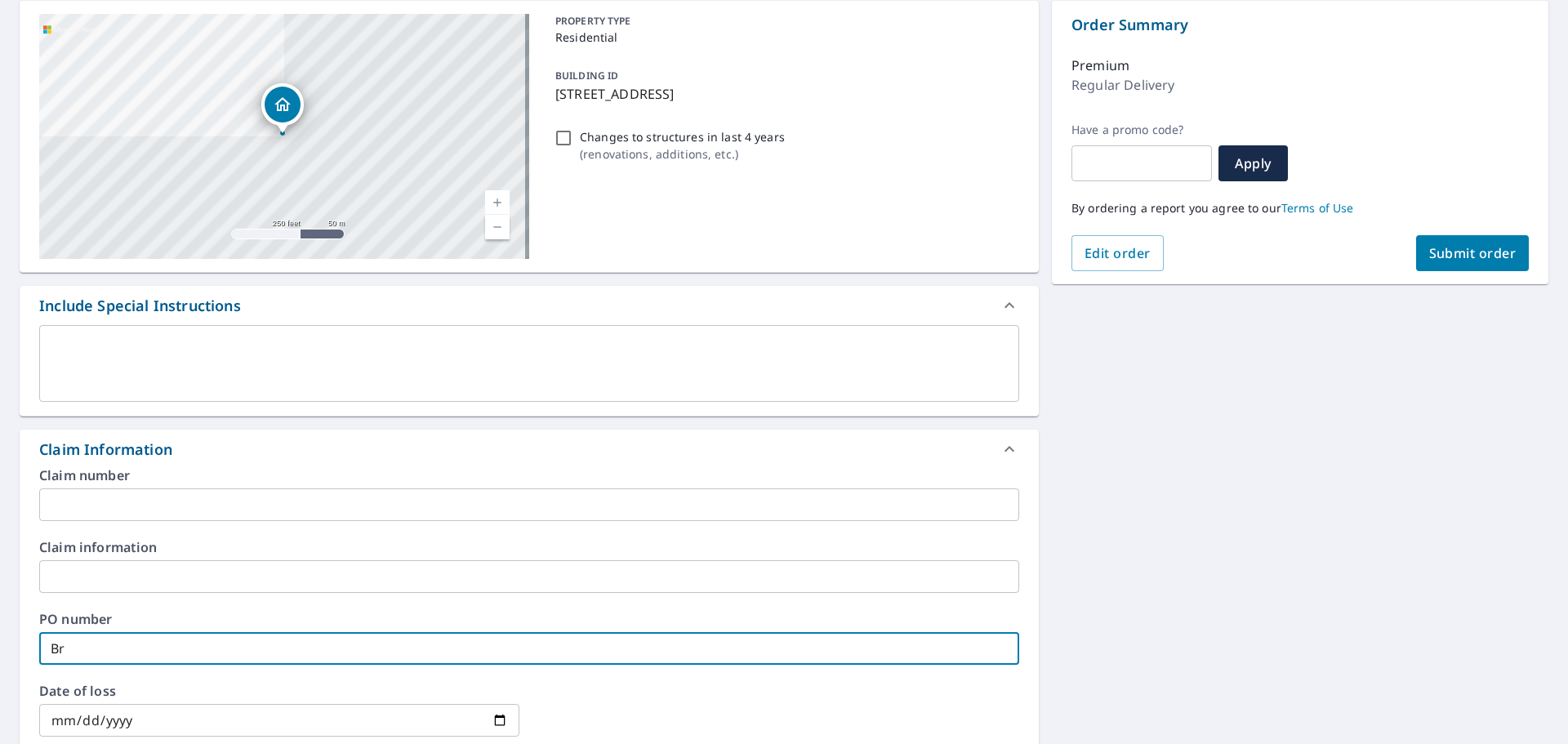
checkbox input "true"
type input "Bran"
checkbox input "true"
type input "Bran"
click at [1159, 505] on div "[STREET_ADDRESS] A standard road map Aerial A detailed look from above Labels L…" at bounding box center [784, 586] width 1568 height 1198
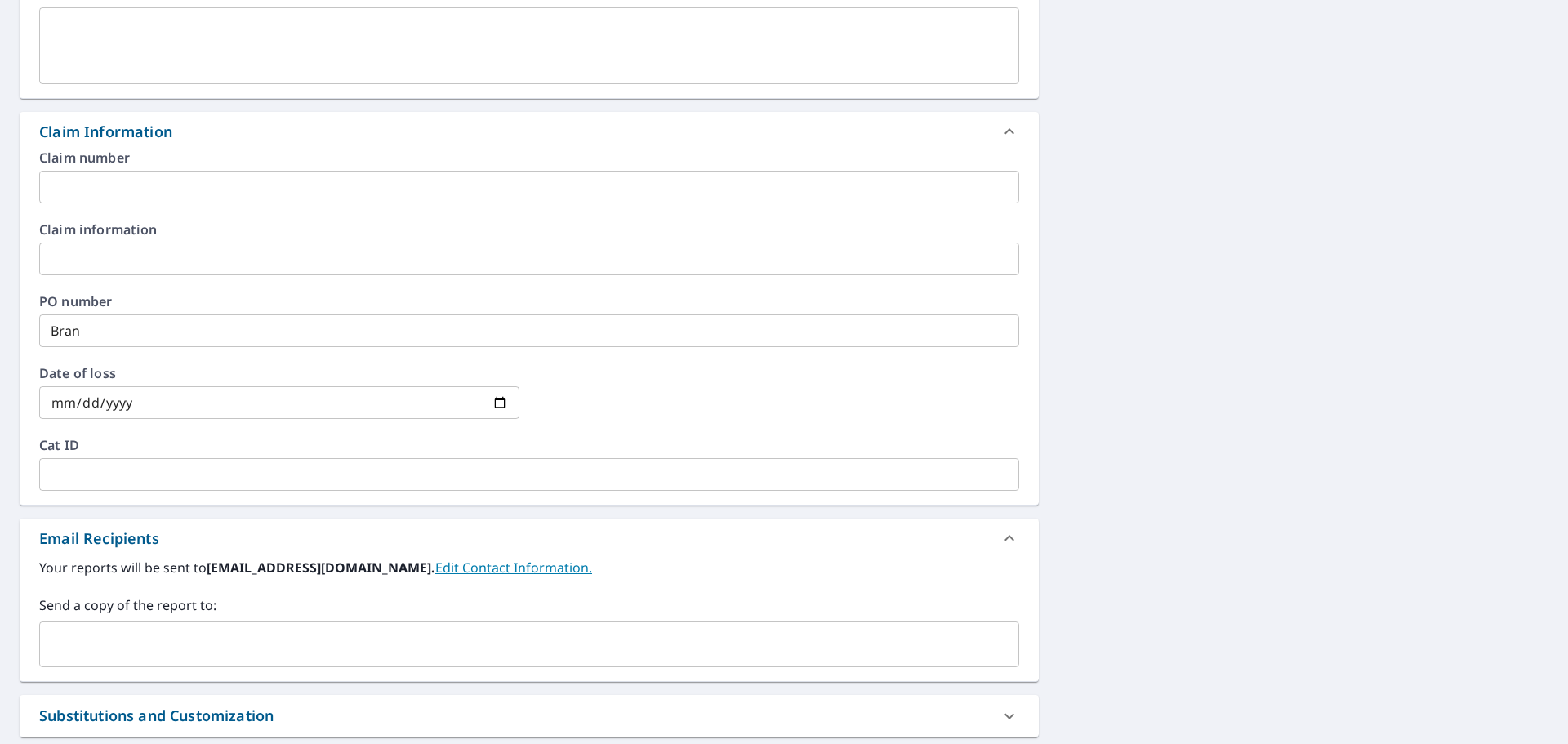
scroll to position [490, 0]
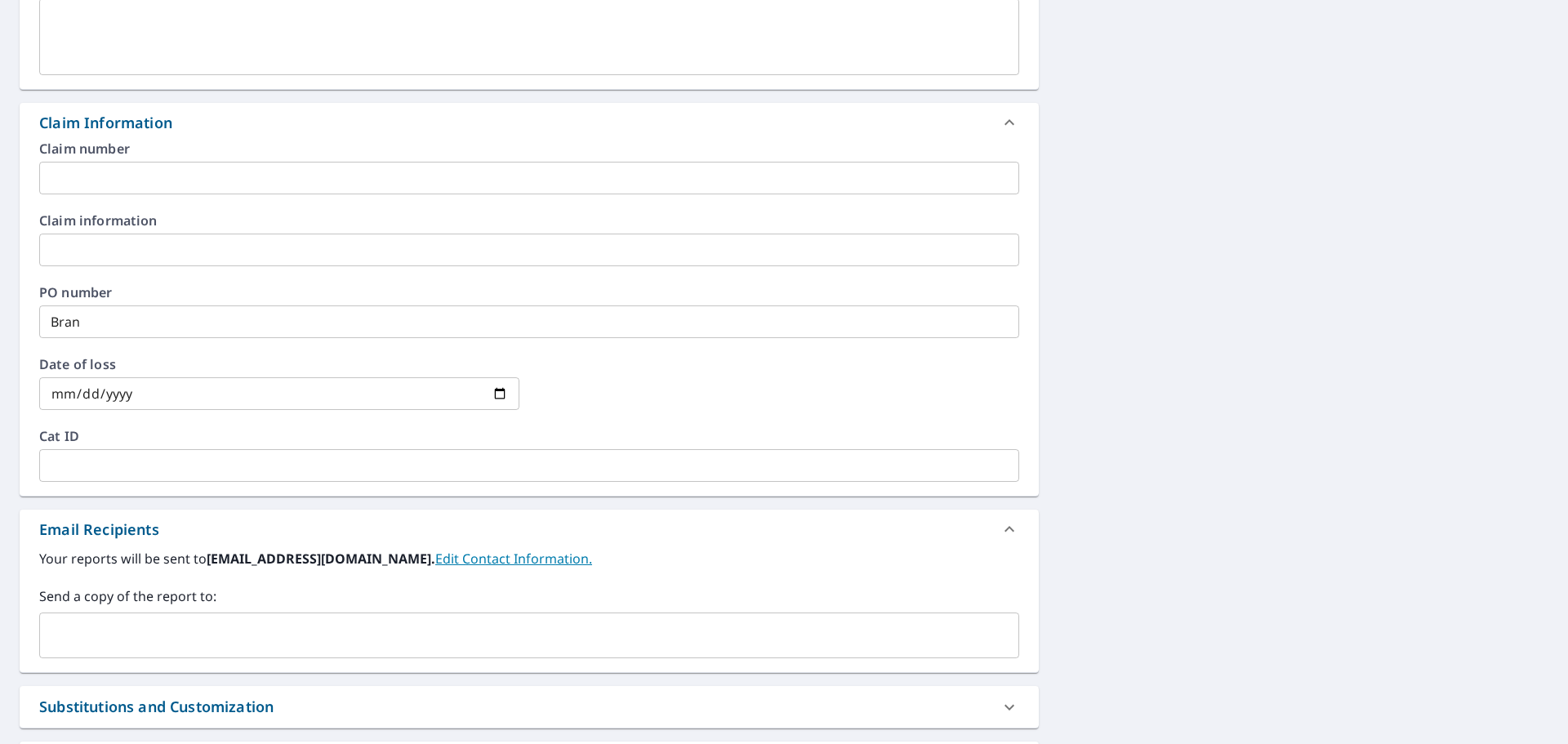
click at [238, 637] on input "text" at bounding box center [517, 634] width 940 height 31
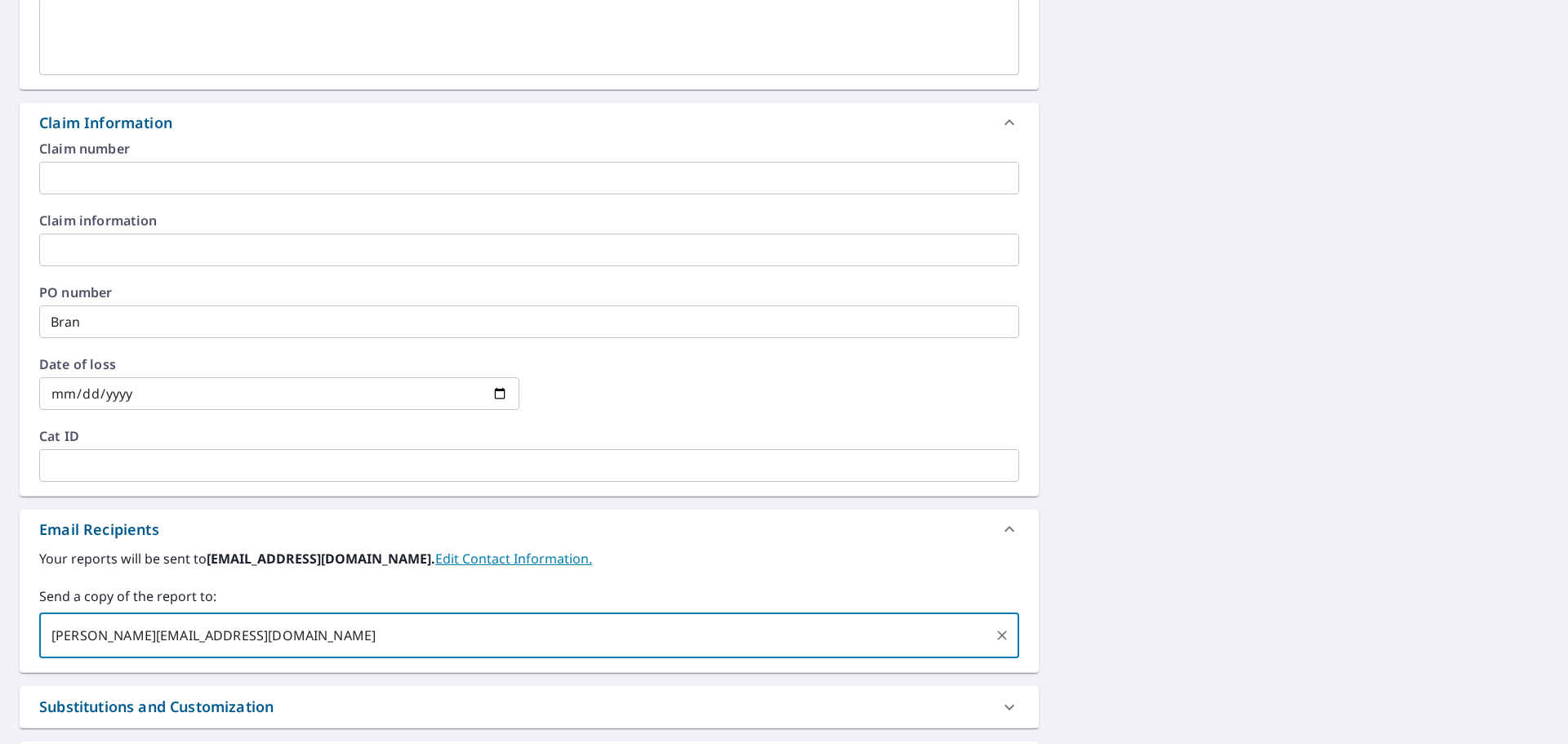
type input "[PERSON_NAME][EMAIL_ADDRESS][DOMAIN_NAME]"
checkbox input "true"
type input "[PERSON_NAME][EMAIL_ADDRESS][DOMAIN_NAME]"
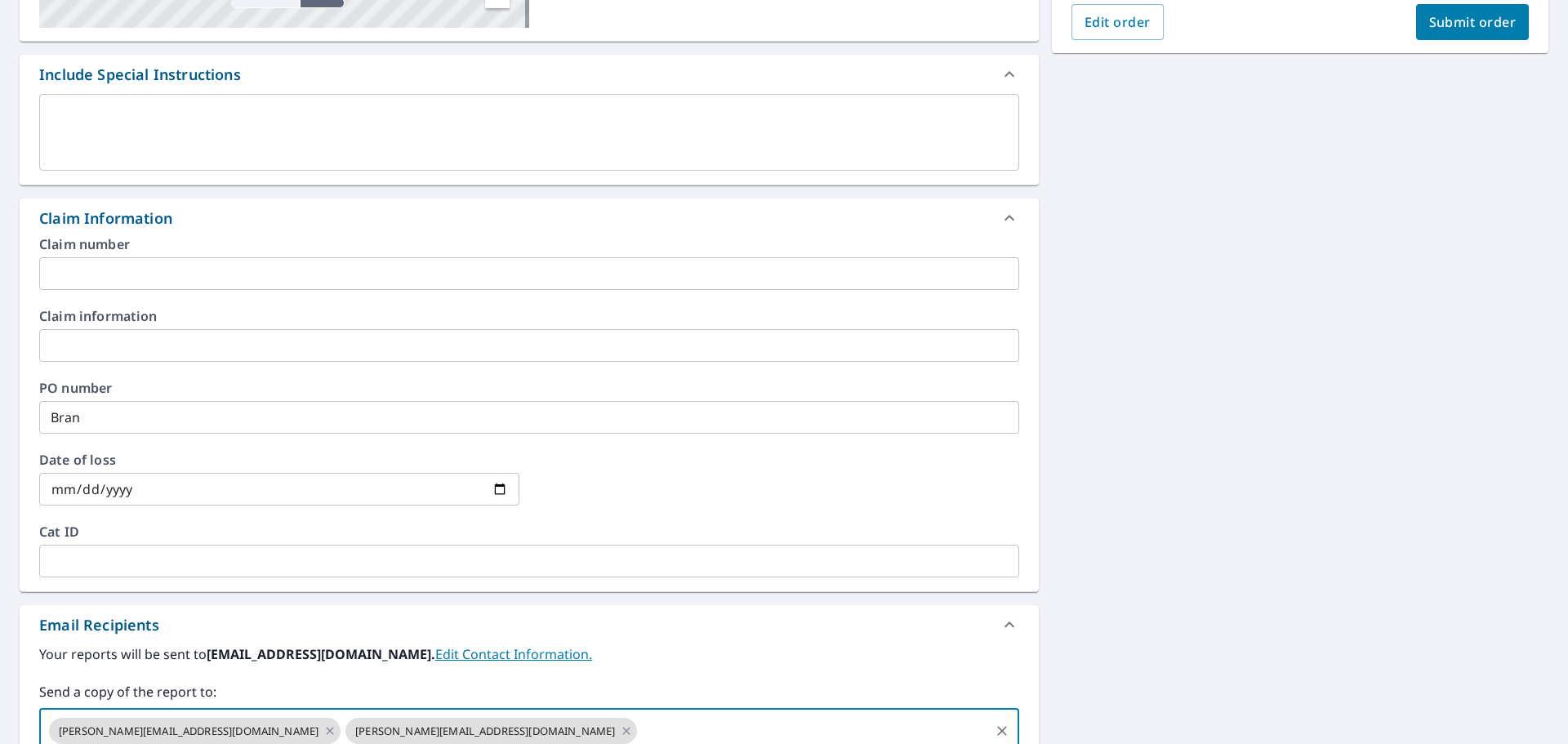
scroll to position [238, 0]
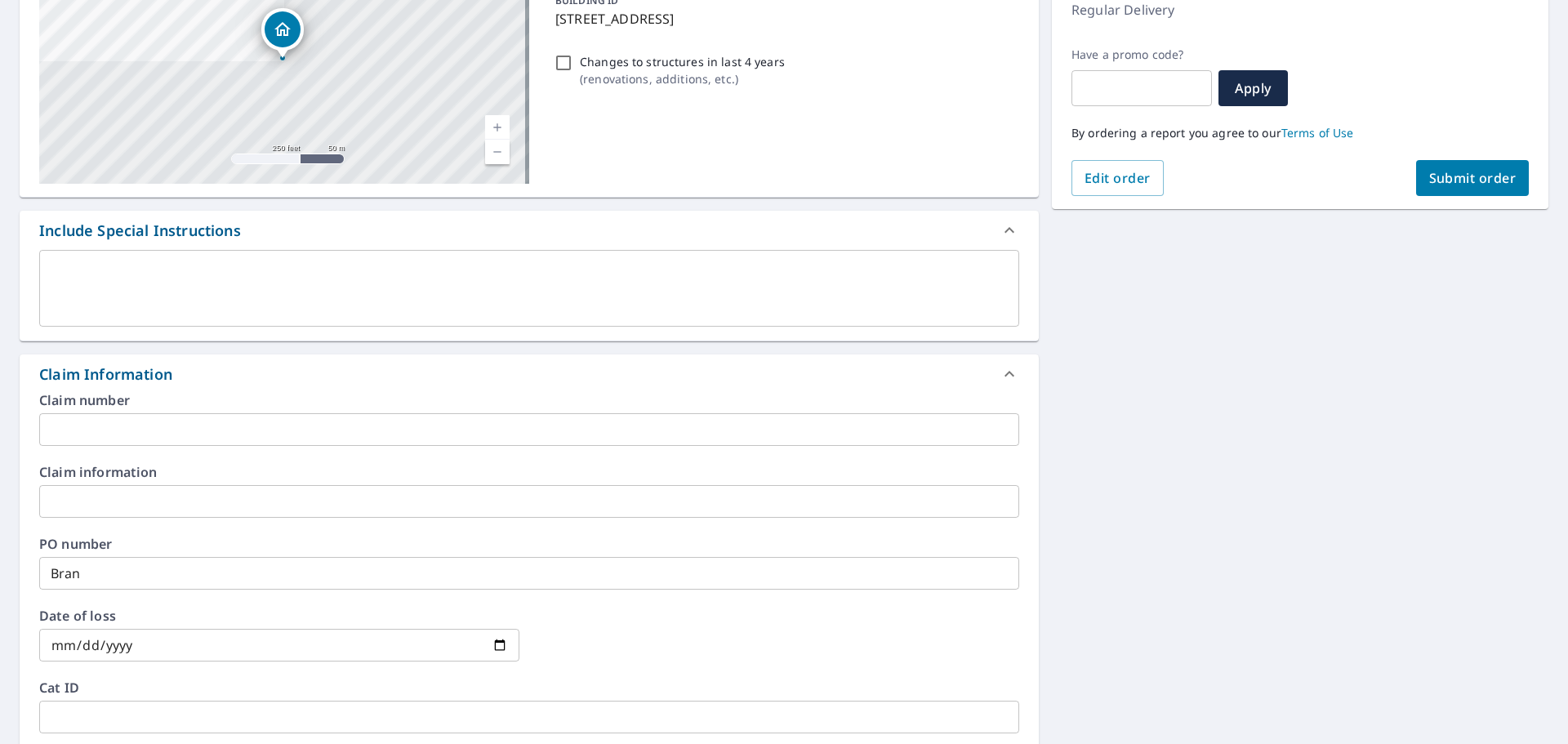
click at [1457, 190] on button "Submit order" at bounding box center [1473, 178] width 113 height 36
checkbox input "true"
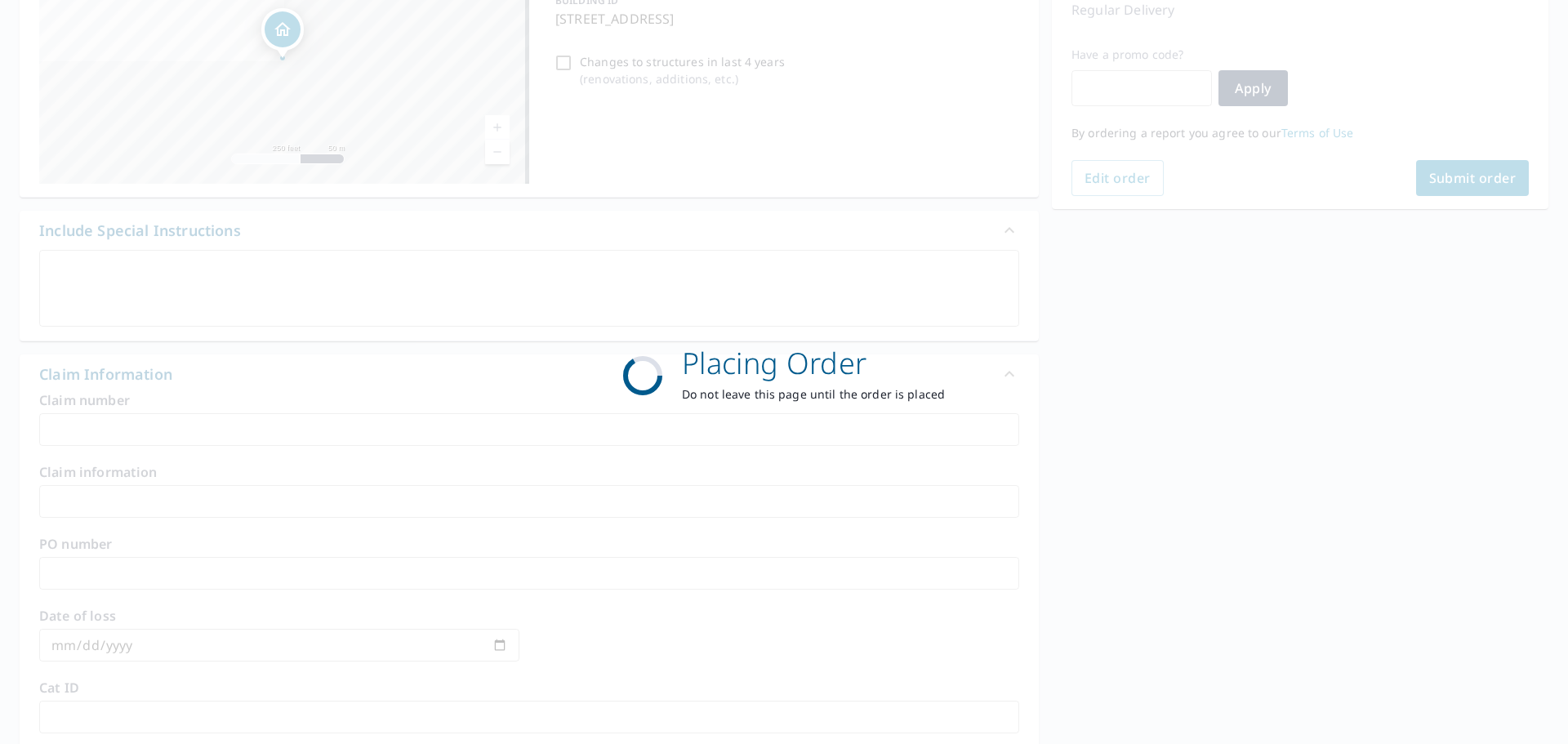
scroll to position [217, 0]
